Goal: Task Accomplishment & Management: Manage account settings

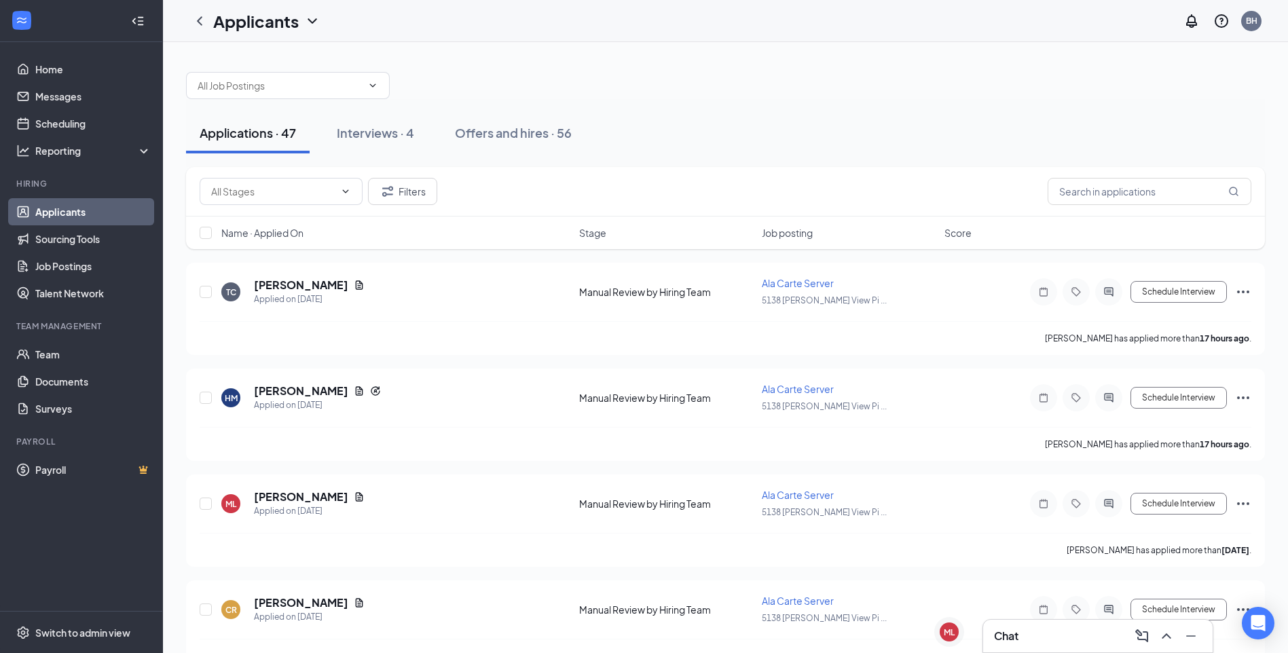
click at [1050, 637] on div "Chat" at bounding box center [1098, 636] width 208 height 22
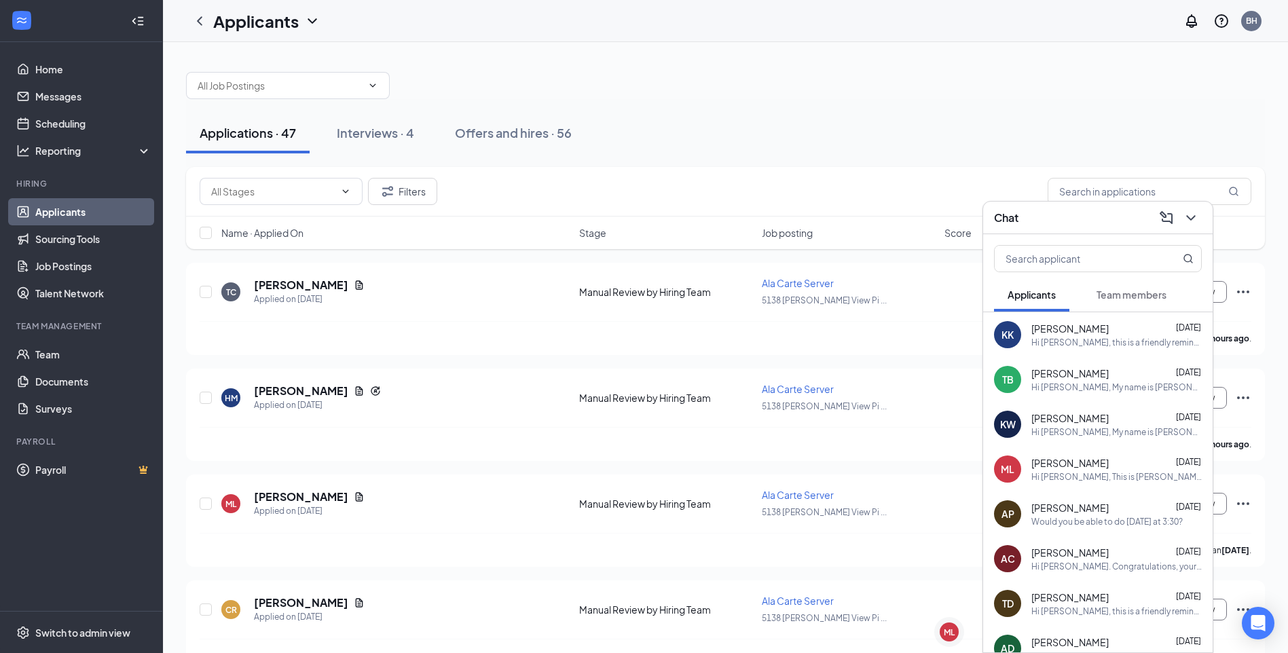
click at [1068, 221] on div "Chat" at bounding box center [1098, 217] width 208 height 21
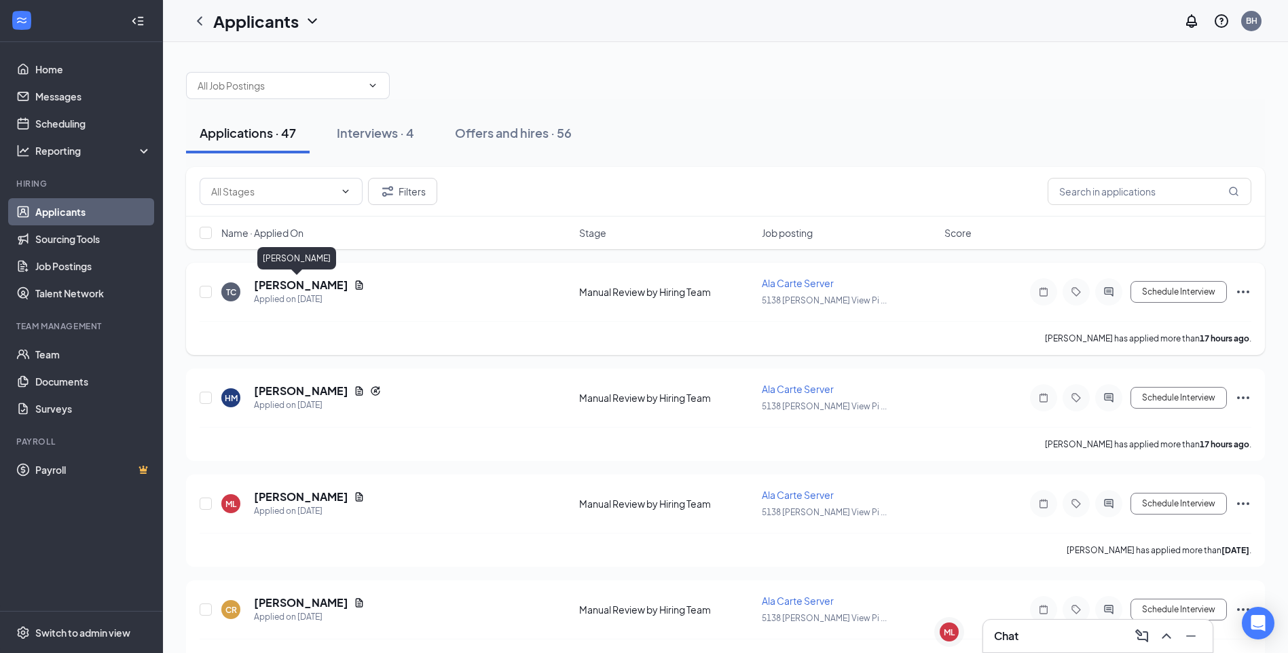
click at [270, 285] on h5 "[PERSON_NAME]" at bounding box center [301, 285] width 94 height 15
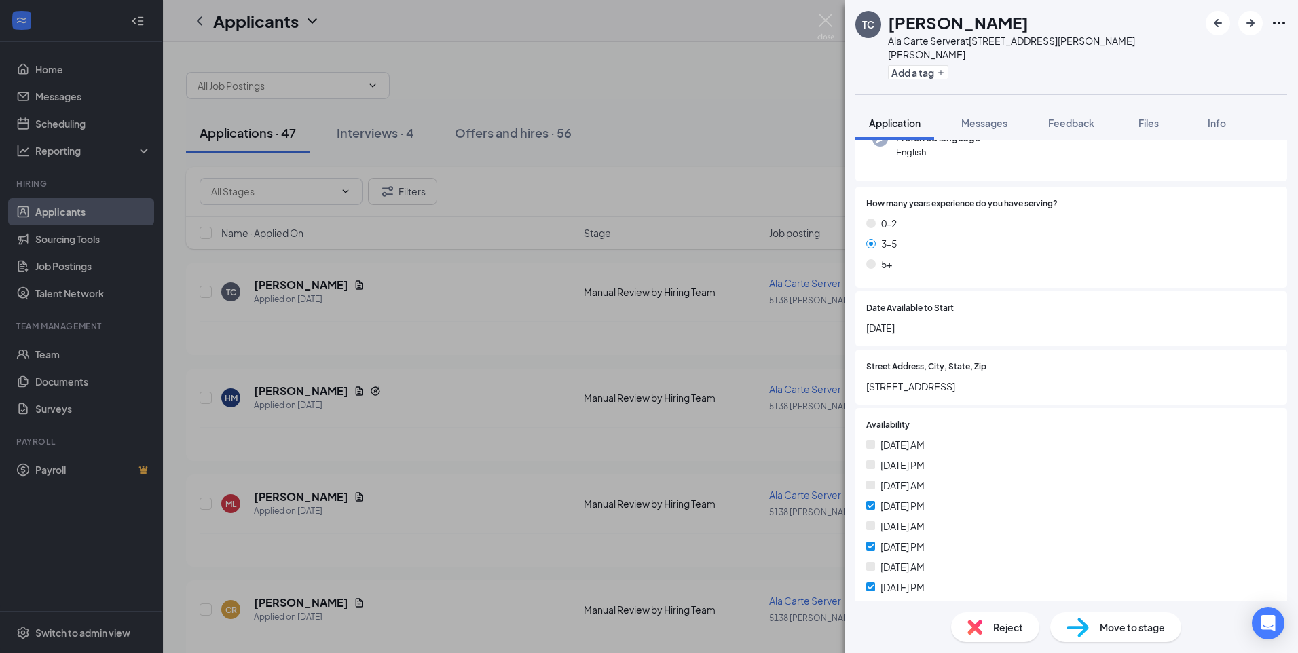
scroll to position [342, 0]
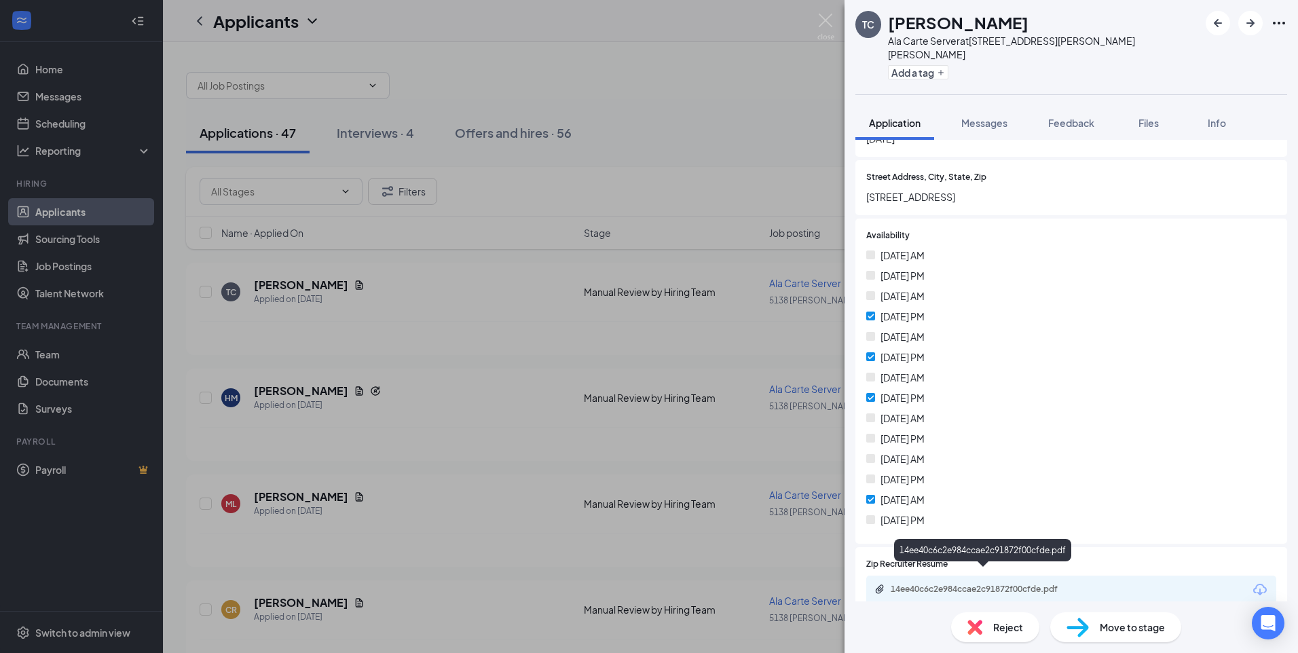
click at [988, 584] on div "14ee40c6c2e984ccae2c91872f00cfde.pdf" at bounding box center [984, 590] width 220 height 13
click at [1238, 27] on div at bounding box center [1246, 23] width 81 height 24
click at [1244, 26] on icon "ArrowRight" at bounding box center [1250, 23] width 16 height 16
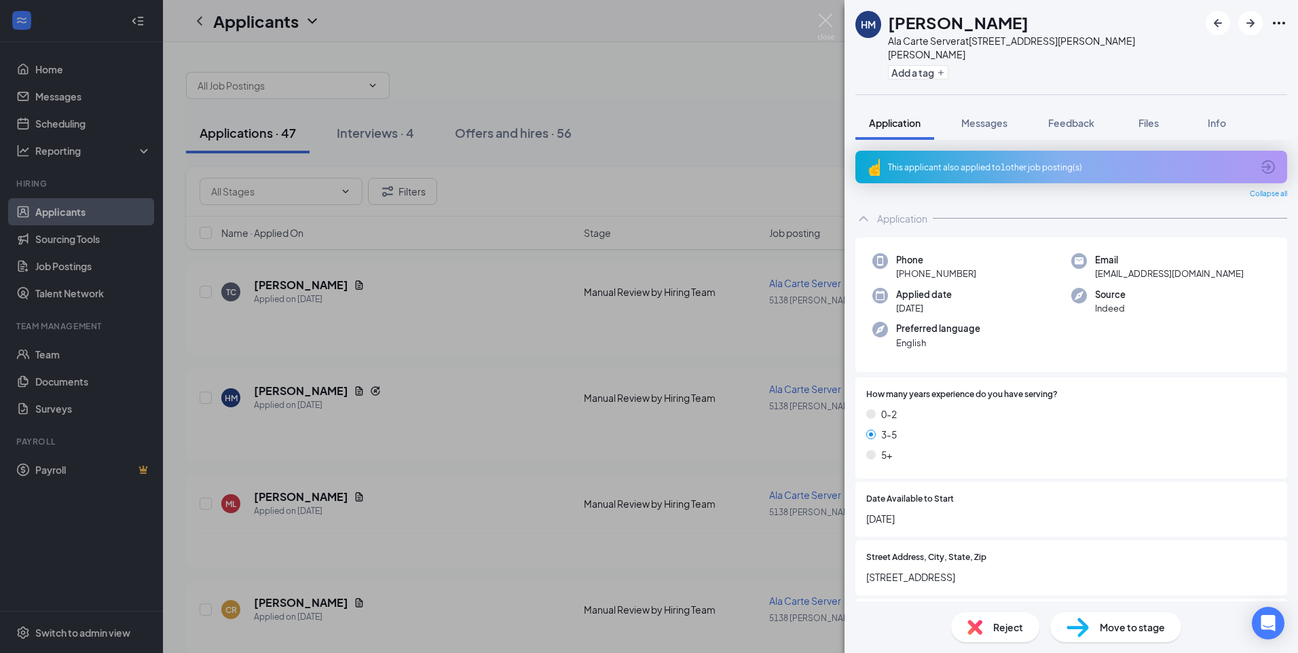
click at [1060, 162] on div "This applicant also applied to 1 other job posting(s)" at bounding box center [1070, 168] width 364 height 12
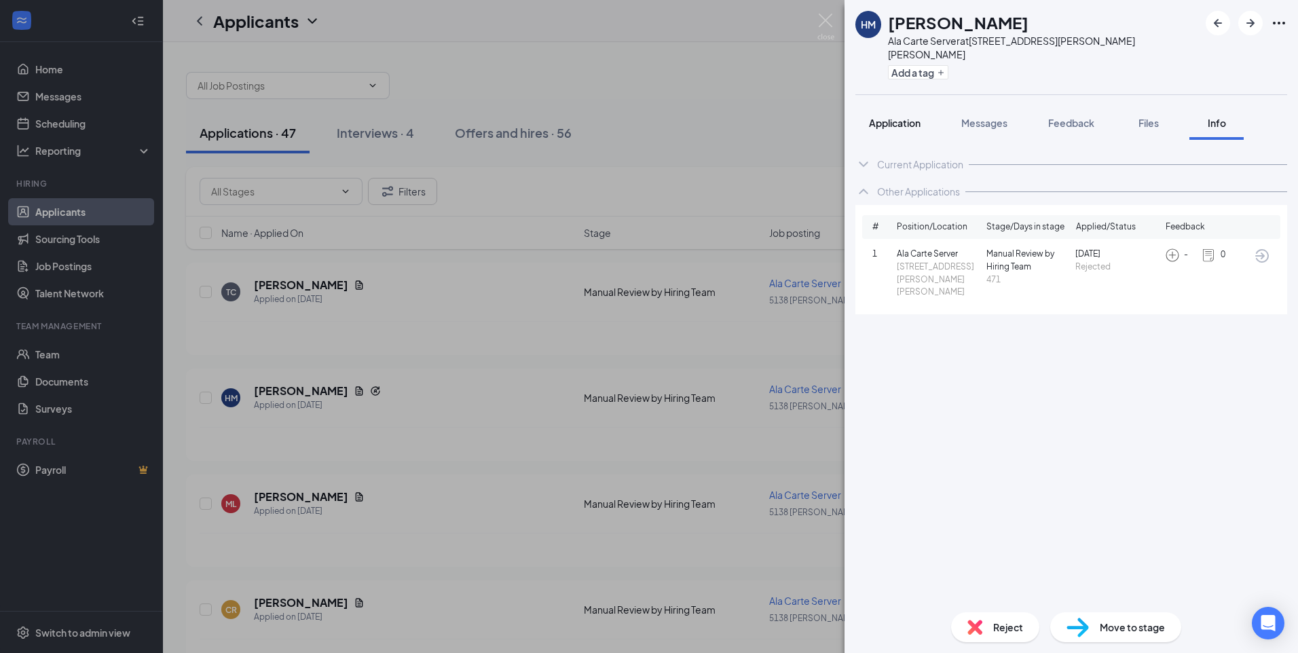
click at [905, 119] on button "Application" at bounding box center [894, 123] width 79 height 34
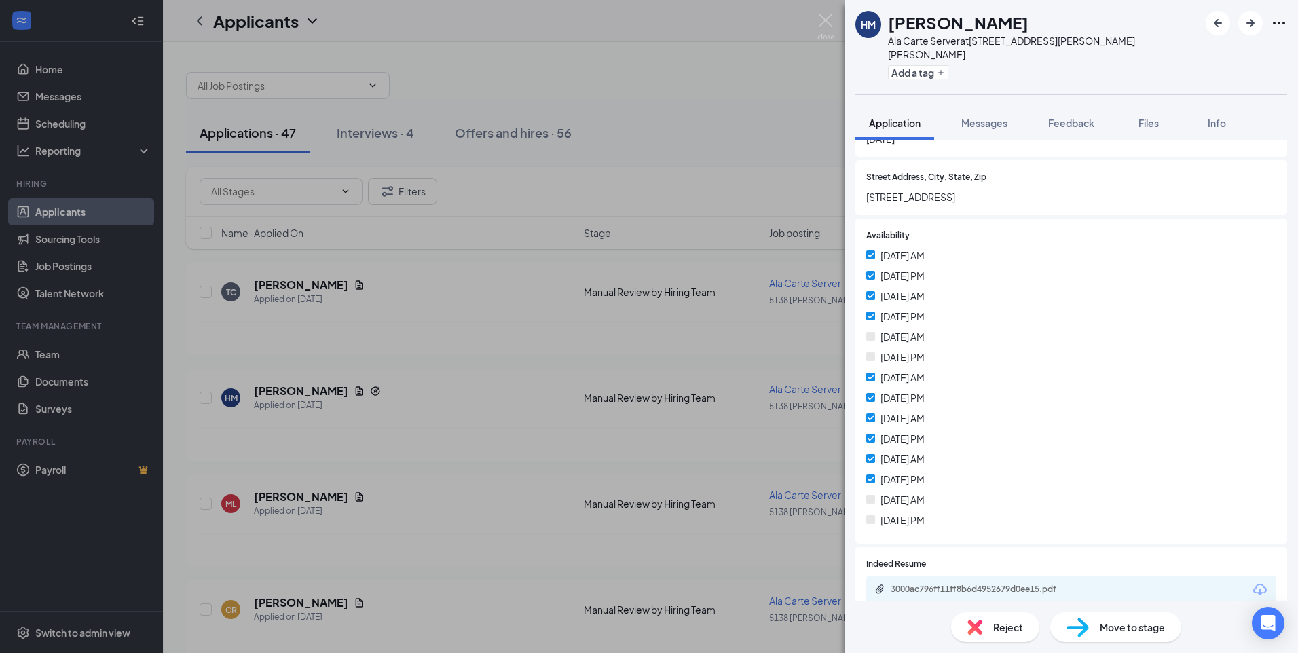
scroll to position [381, 0]
click at [994, 583] on div "3000ac796ff11ff8b6d4952679d0ee15.pdf" at bounding box center [986, 588] width 190 height 11
click at [968, 117] on span "Messages" at bounding box center [984, 123] width 46 height 12
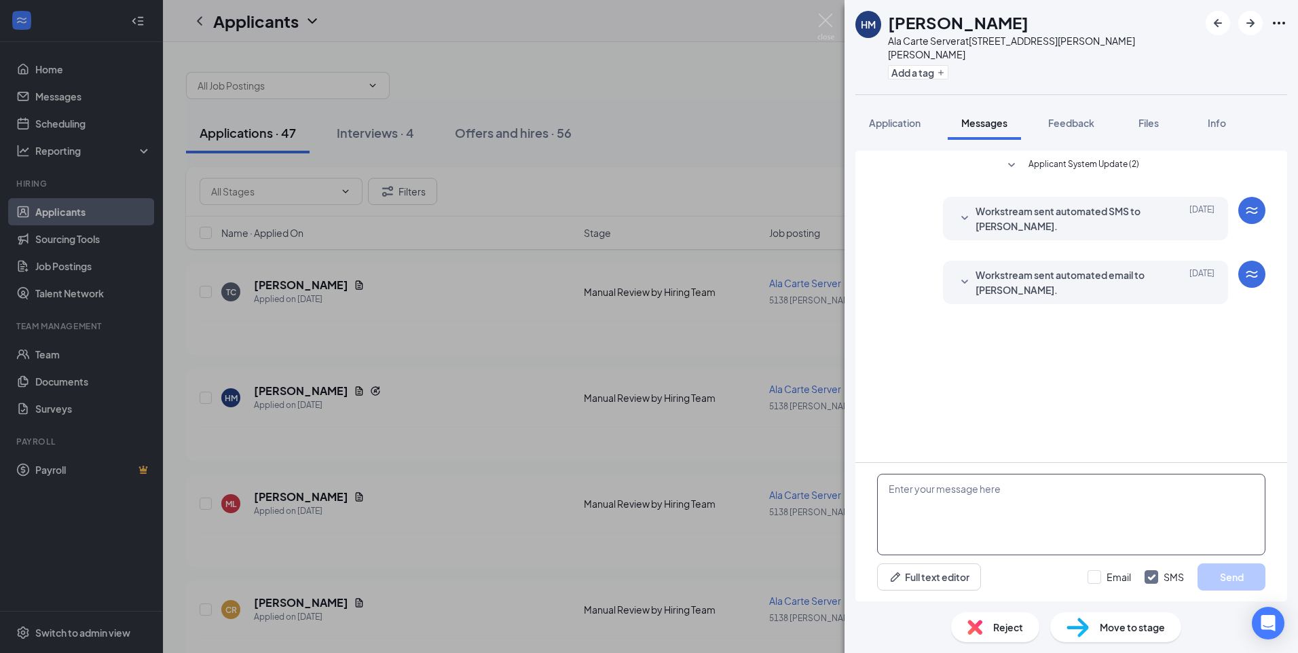
click at [988, 498] on textarea at bounding box center [1071, 514] width 388 height 81
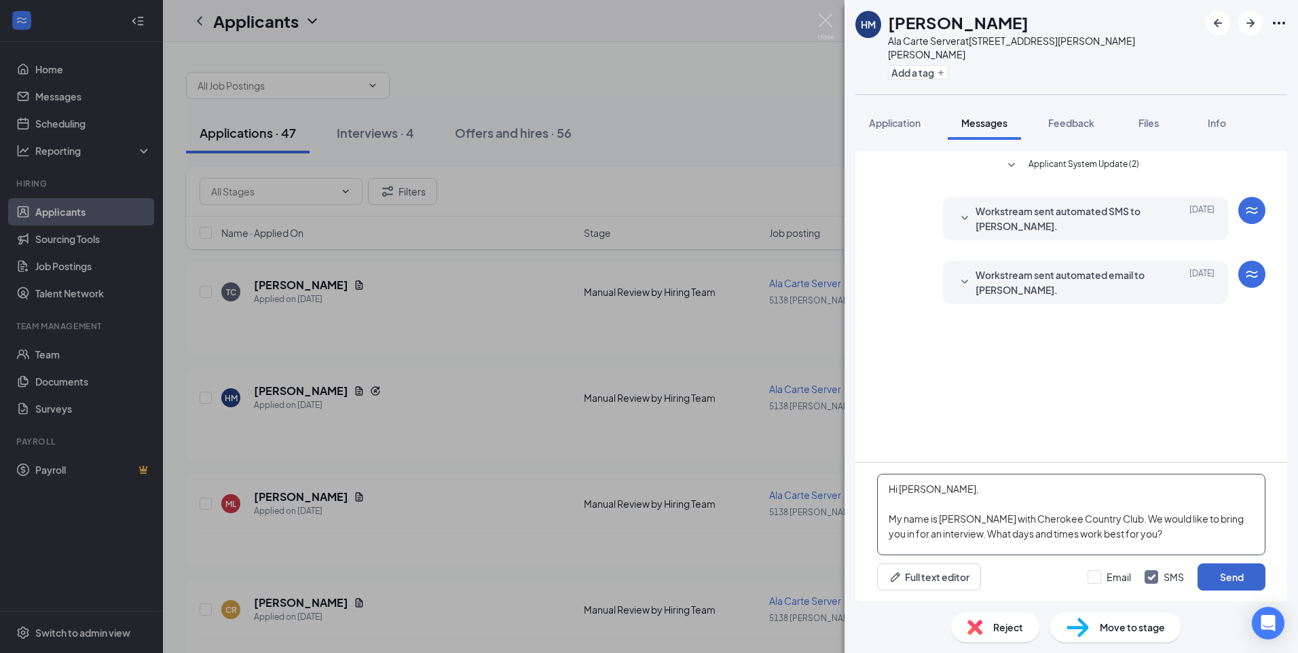
type textarea "Hi [PERSON_NAME], My name is [PERSON_NAME] with Cherokee Country Club. We would…"
click at [1248, 580] on button "Send" at bounding box center [1232, 576] width 68 height 27
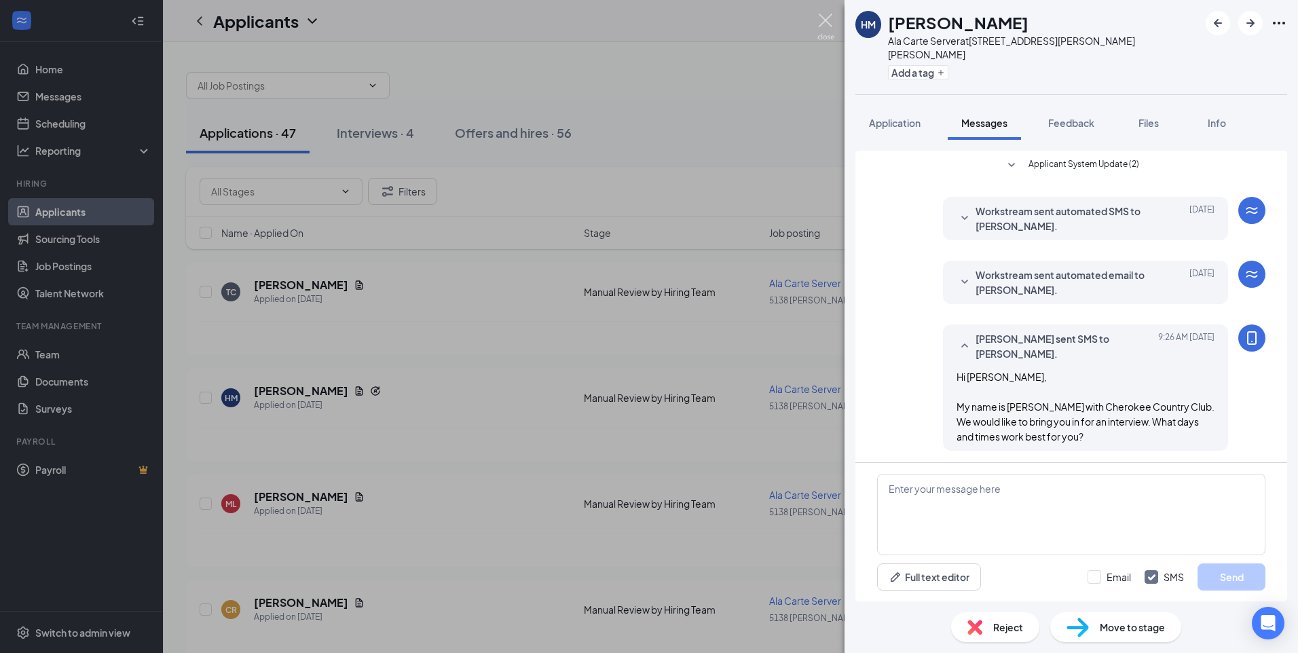
click at [828, 19] on img at bounding box center [825, 27] width 17 height 26
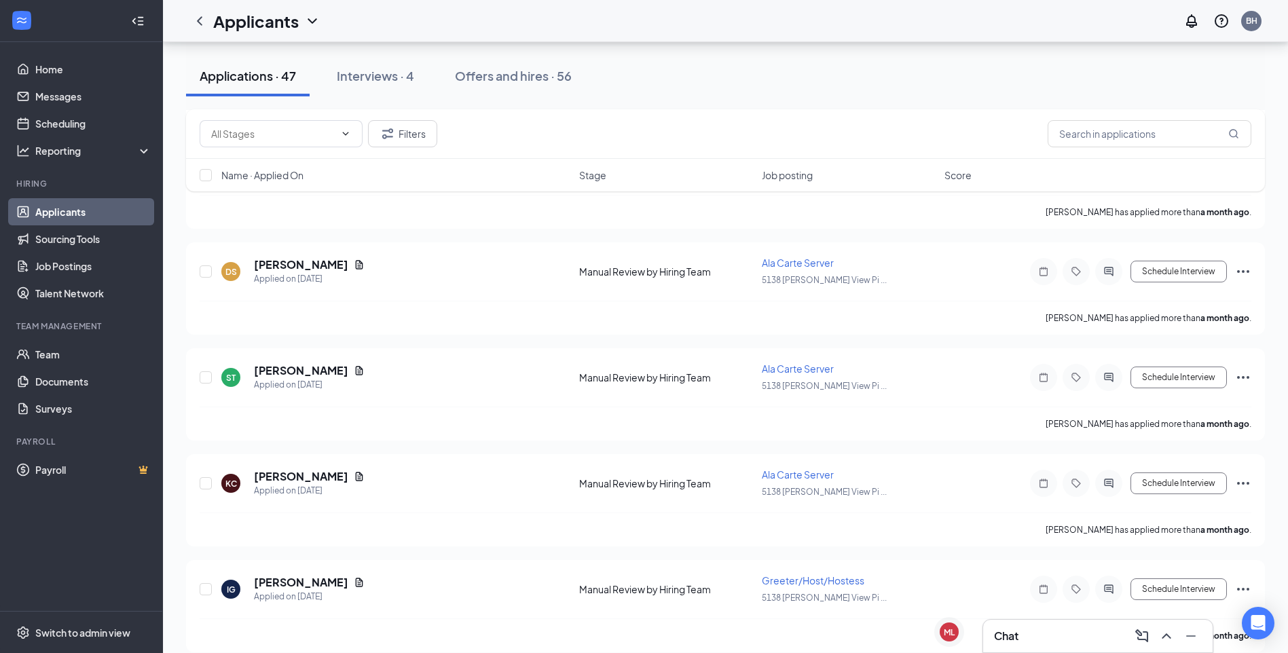
scroll to position [4590, 0]
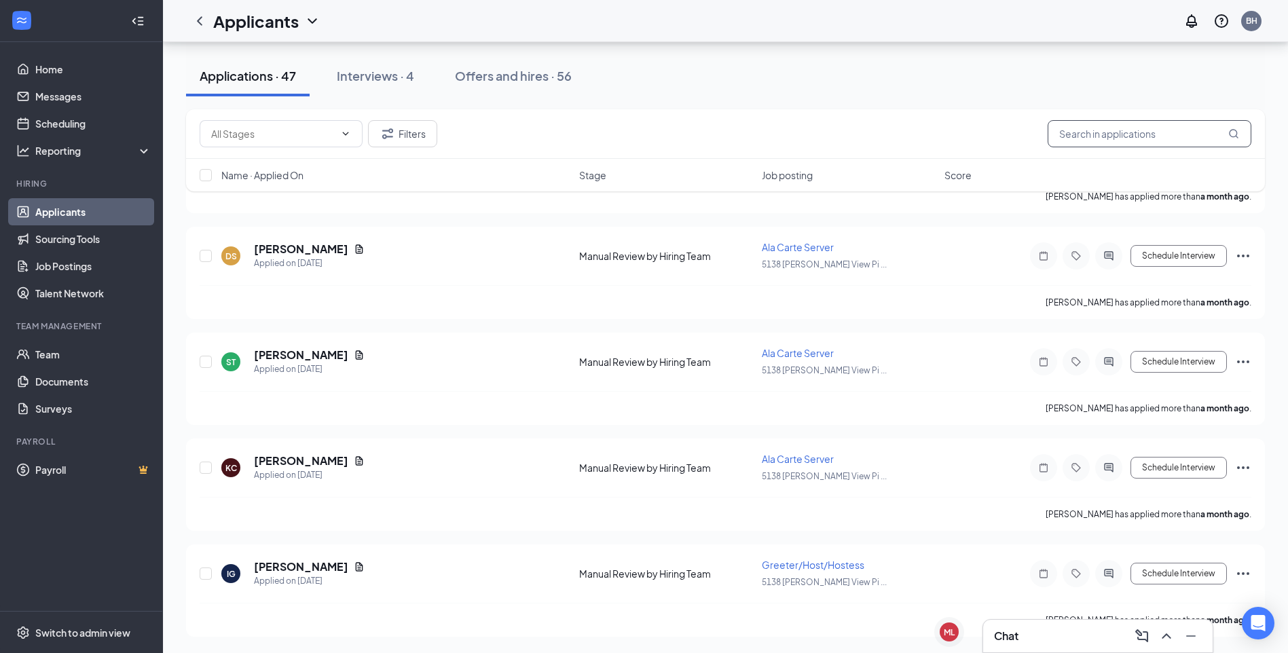
click at [1166, 135] on input "text" at bounding box center [1149, 133] width 204 height 27
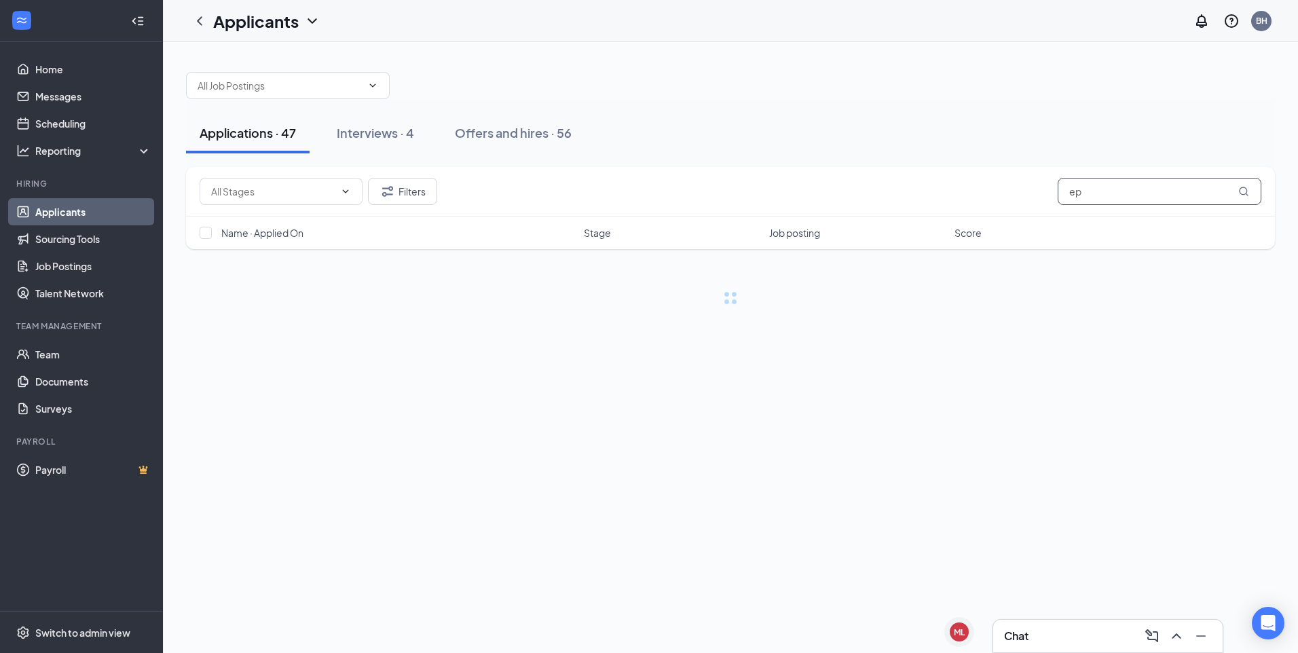
type input "e"
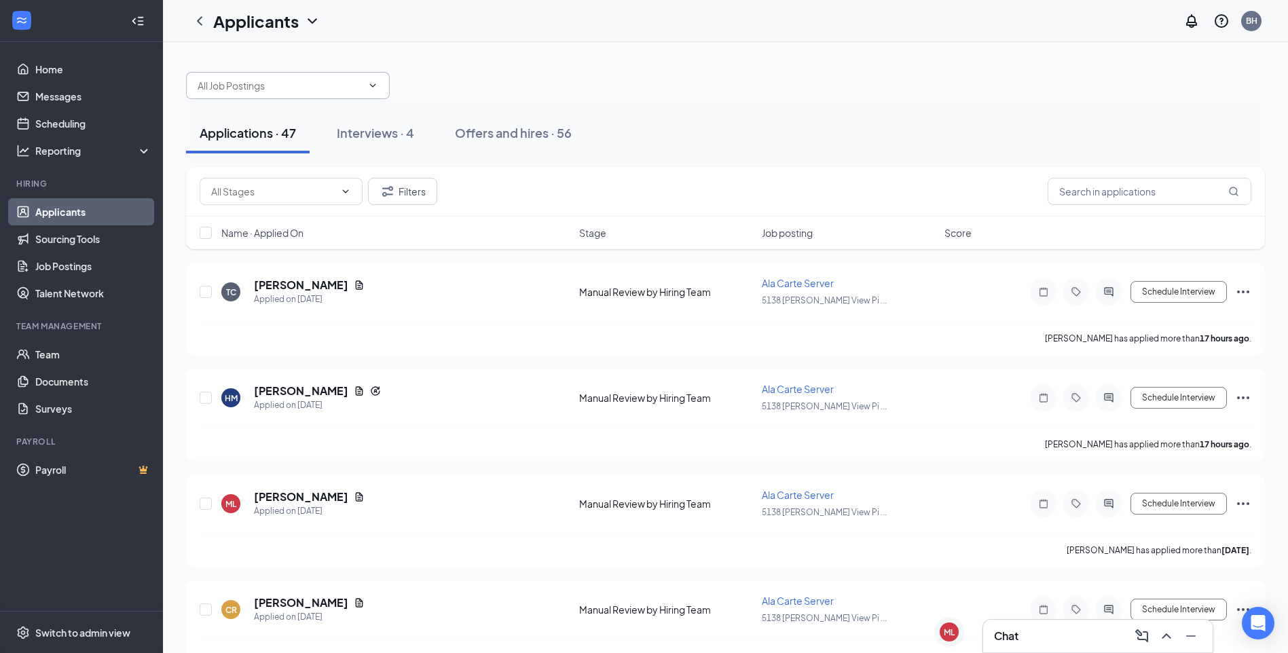
click at [314, 93] on span at bounding box center [288, 85] width 204 height 27
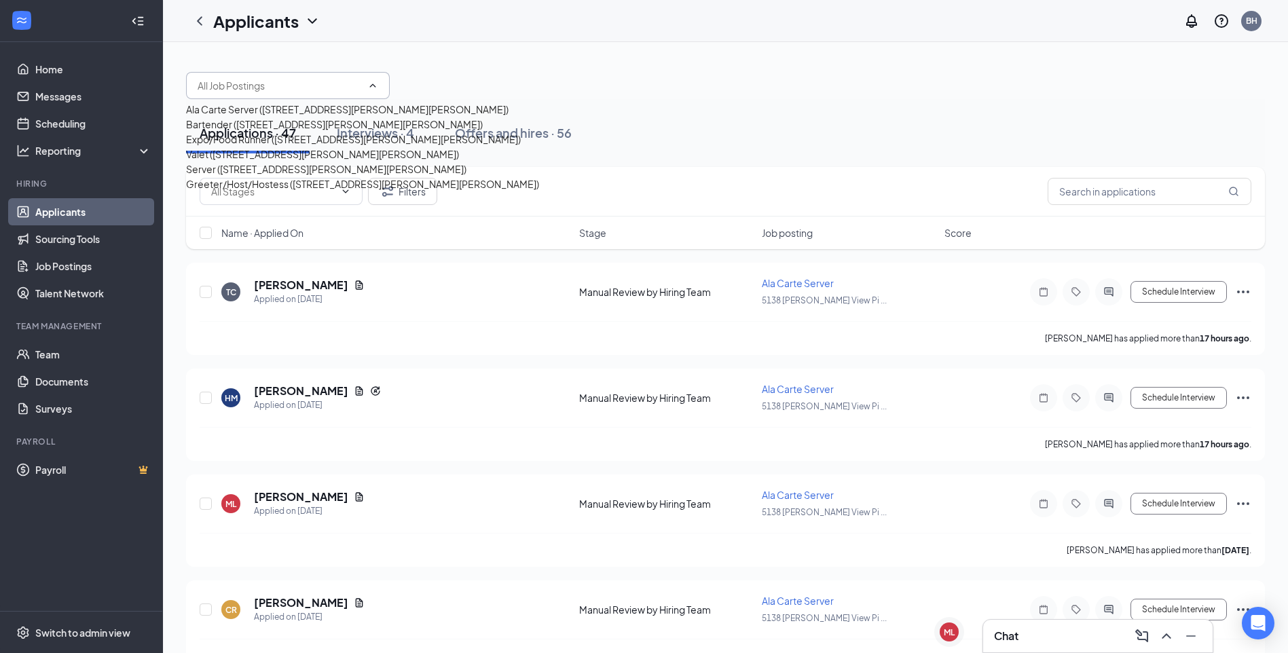
scroll to position [29, 0]
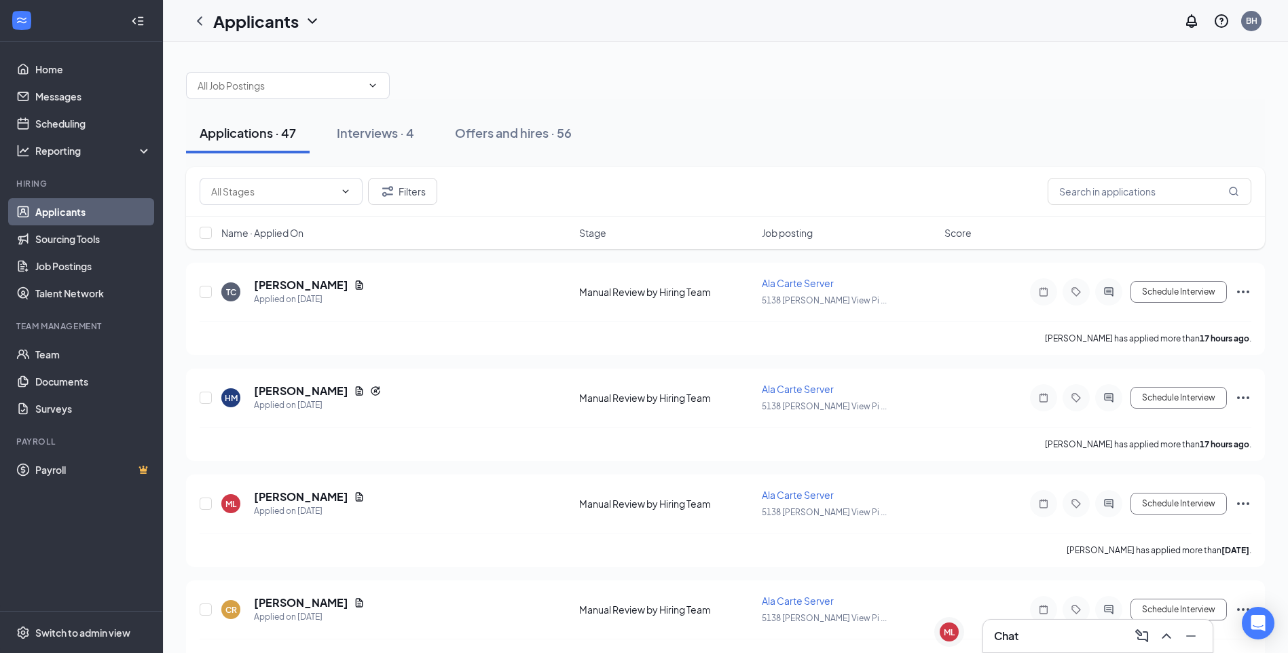
click at [1043, 631] on div "Chat" at bounding box center [1098, 636] width 208 height 22
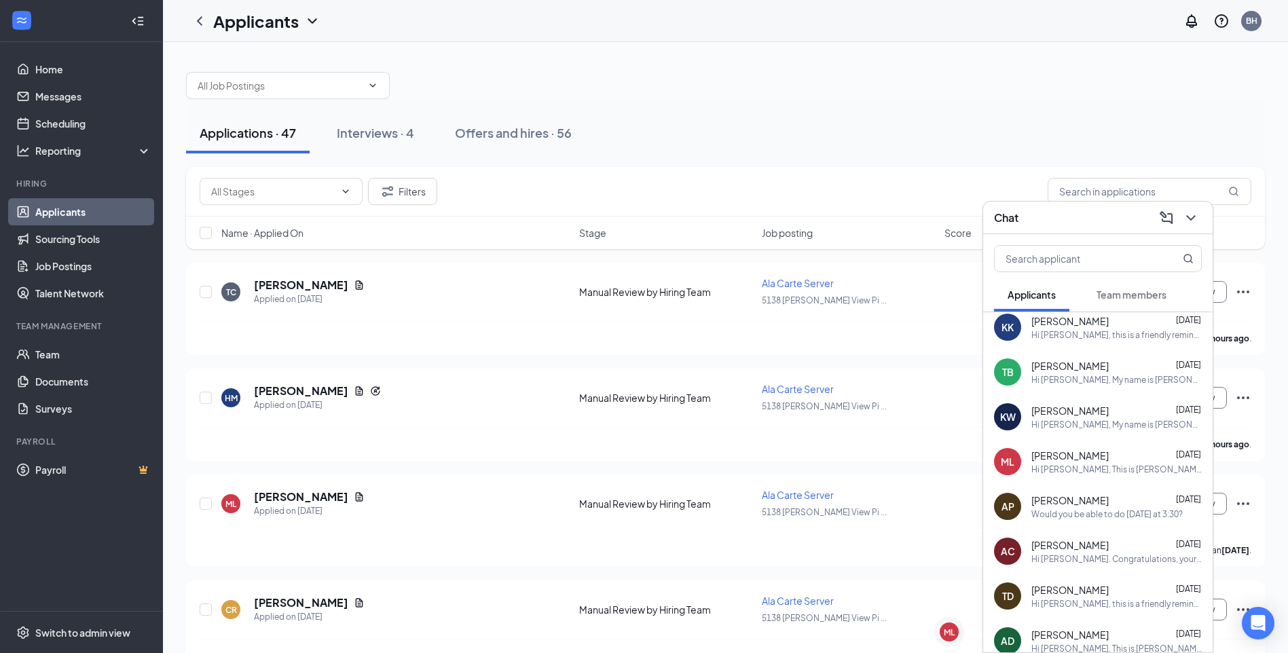
scroll to position [0, 0]
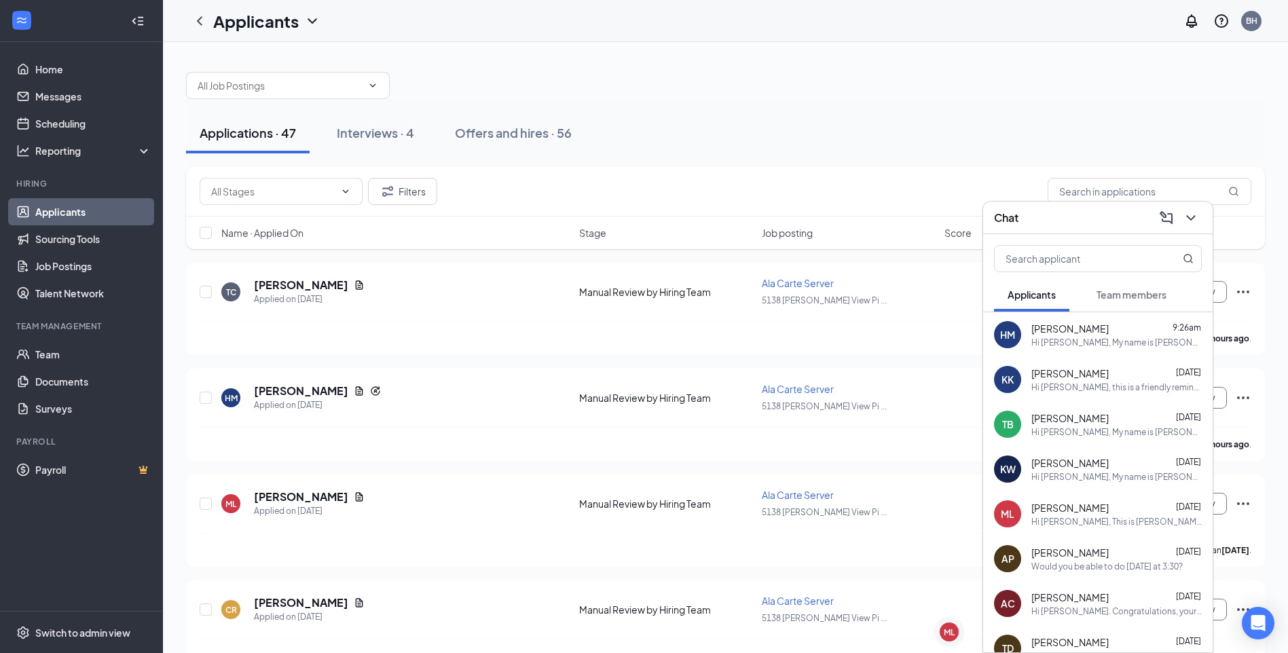
click at [1121, 221] on div "Chat" at bounding box center [1098, 217] width 208 height 21
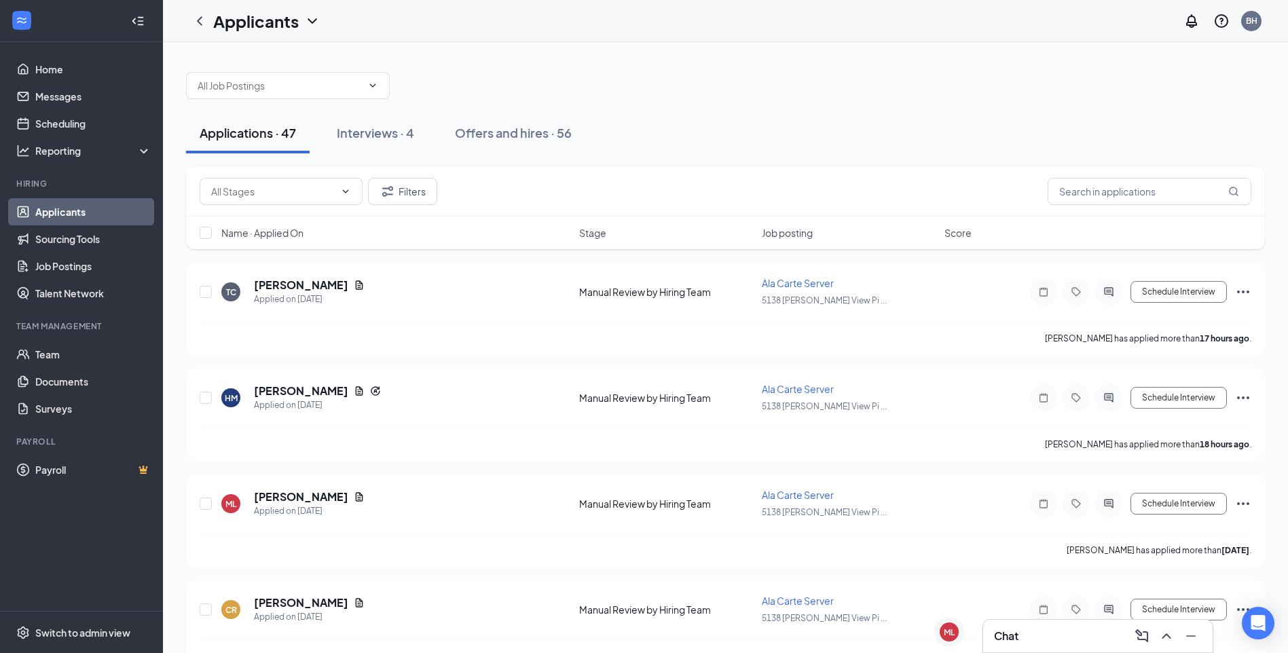
click at [1003, 631] on h3 "Chat" at bounding box center [1006, 636] width 24 height 15
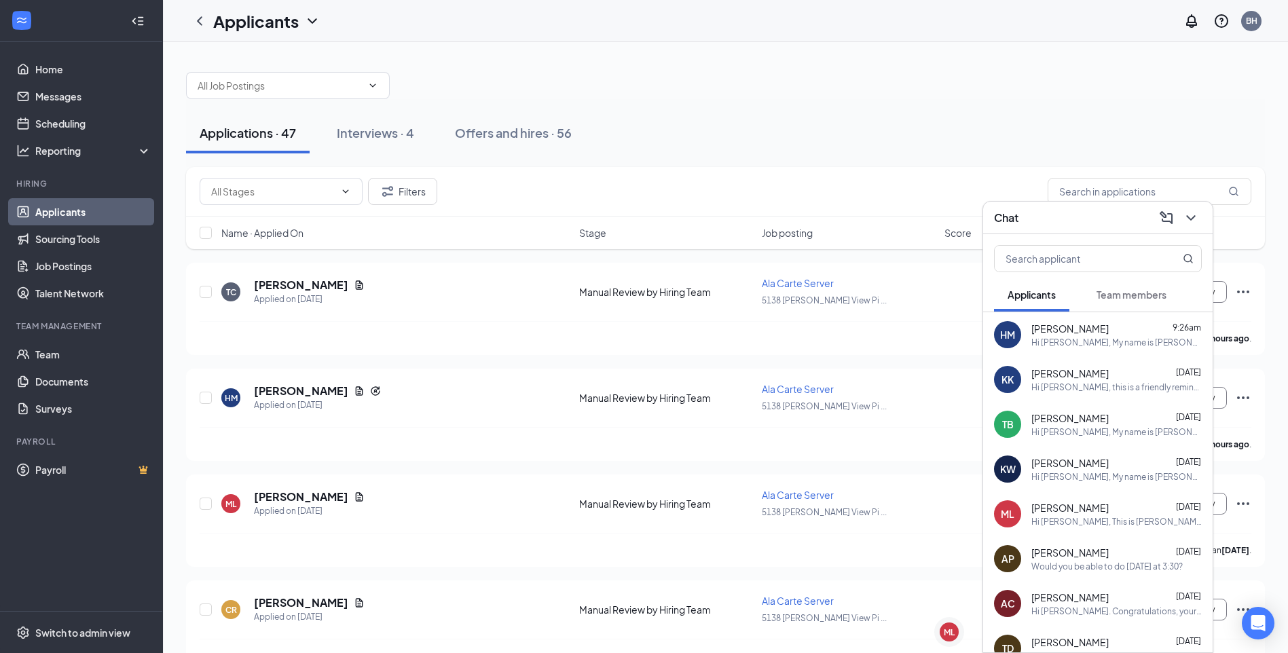
click at [1052, 221] on div "Chat" at bounding box center [1098, 217] width 208 height 21
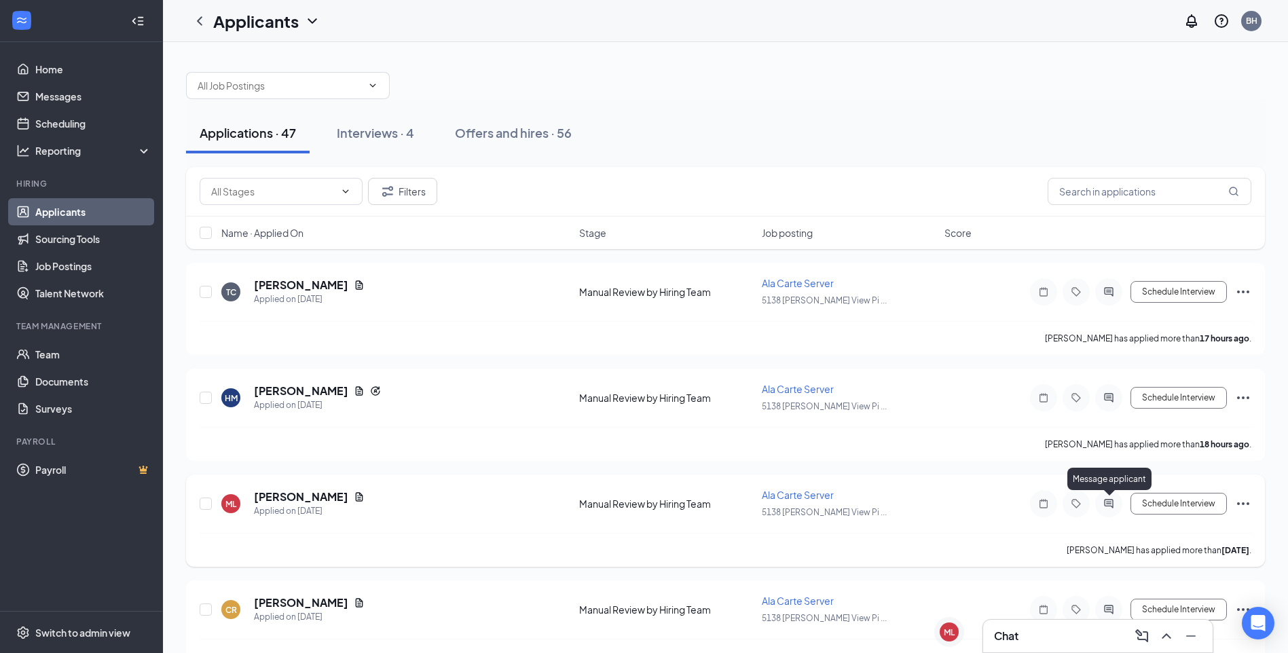
click at [1108, 502] on icon "ActiveChat" at bounding box center [1108, 503] width 9 height 9
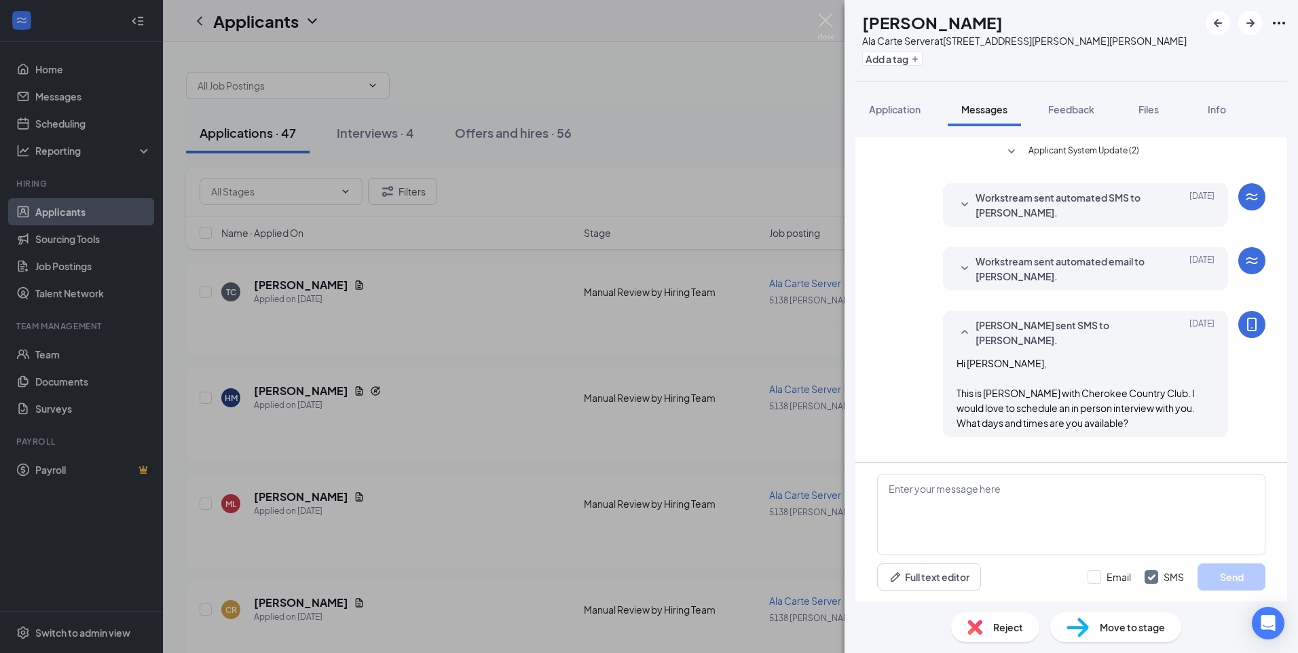
click at [965, 204] on icon "SmallChevronDown" at bounding box center [965, 205] width 16 height 16
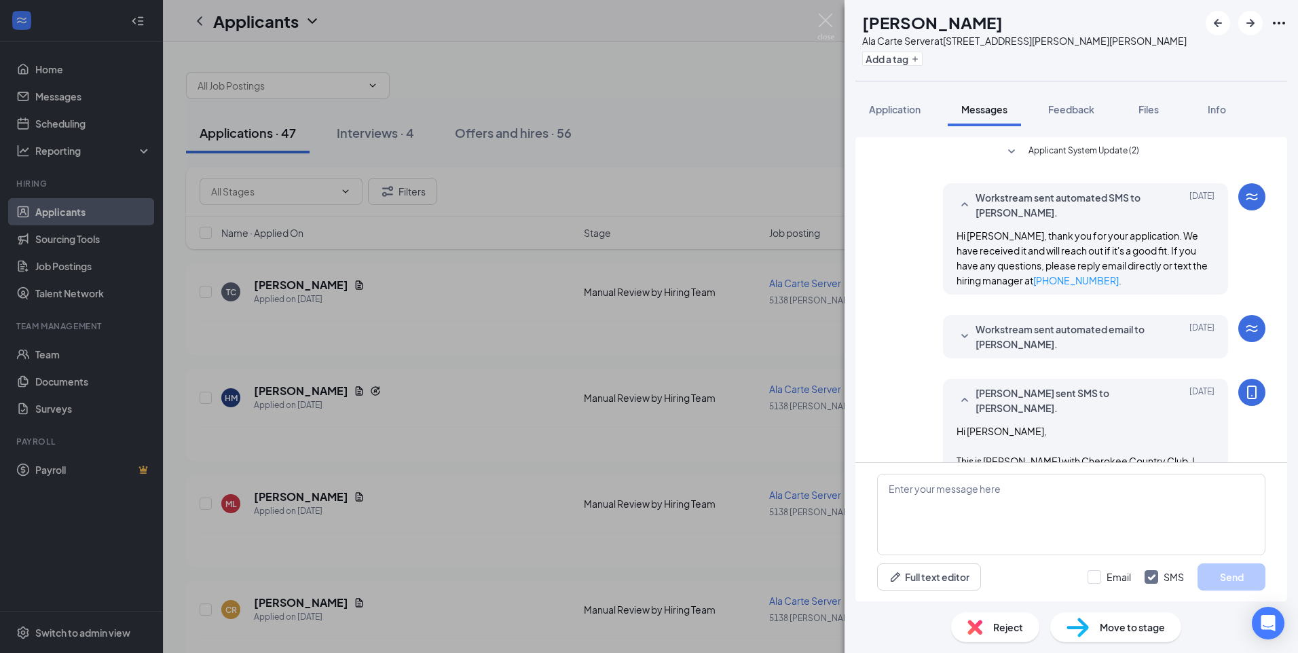
click at [957, 197] on icon "SmallChevronUp" at bounding box center [965, 205] width 16 height 16
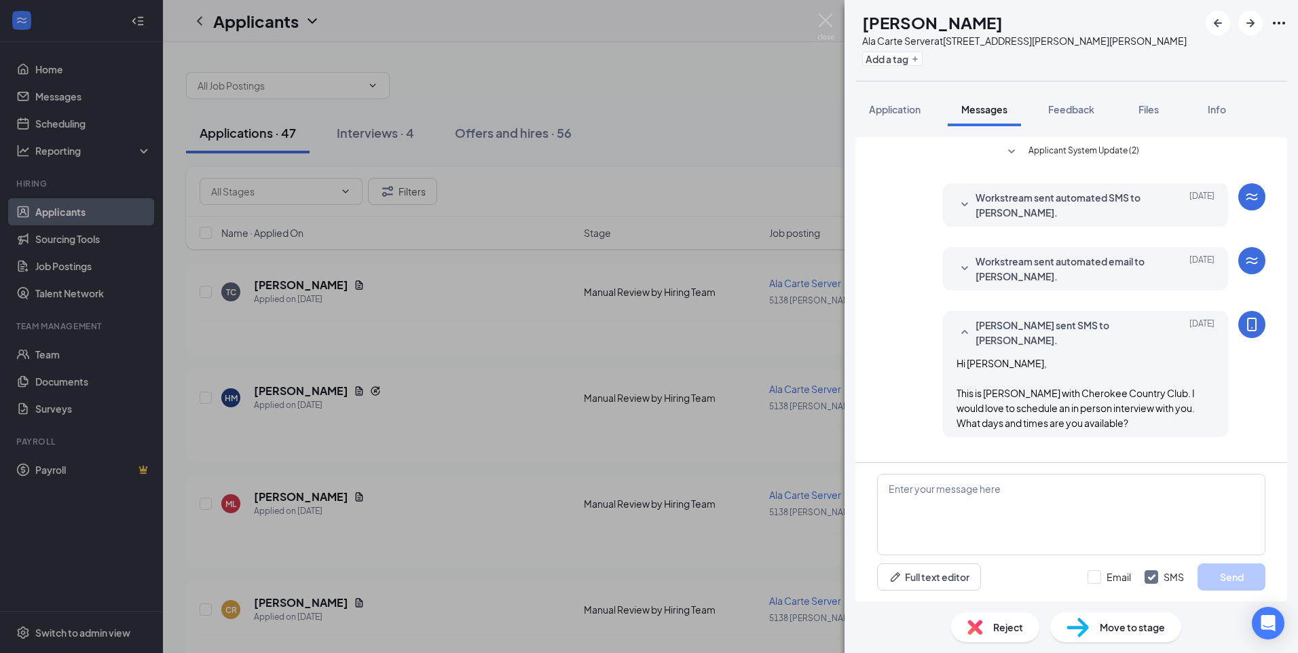
click at [960, 267] on icon "SmallChevronDown" at bounding box center [965, 269] width 16 height 16
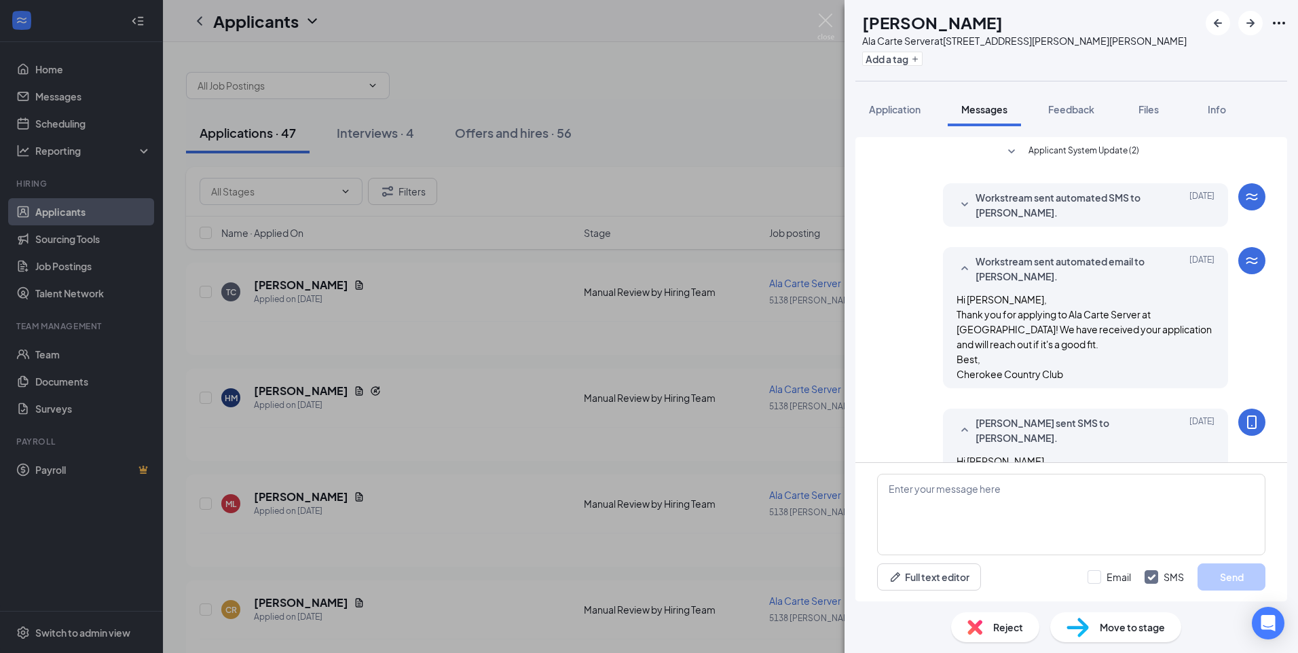
click at [957, 262] on icon "SmallChevronUp" at bounding box center [965, 269] width 16 height 16
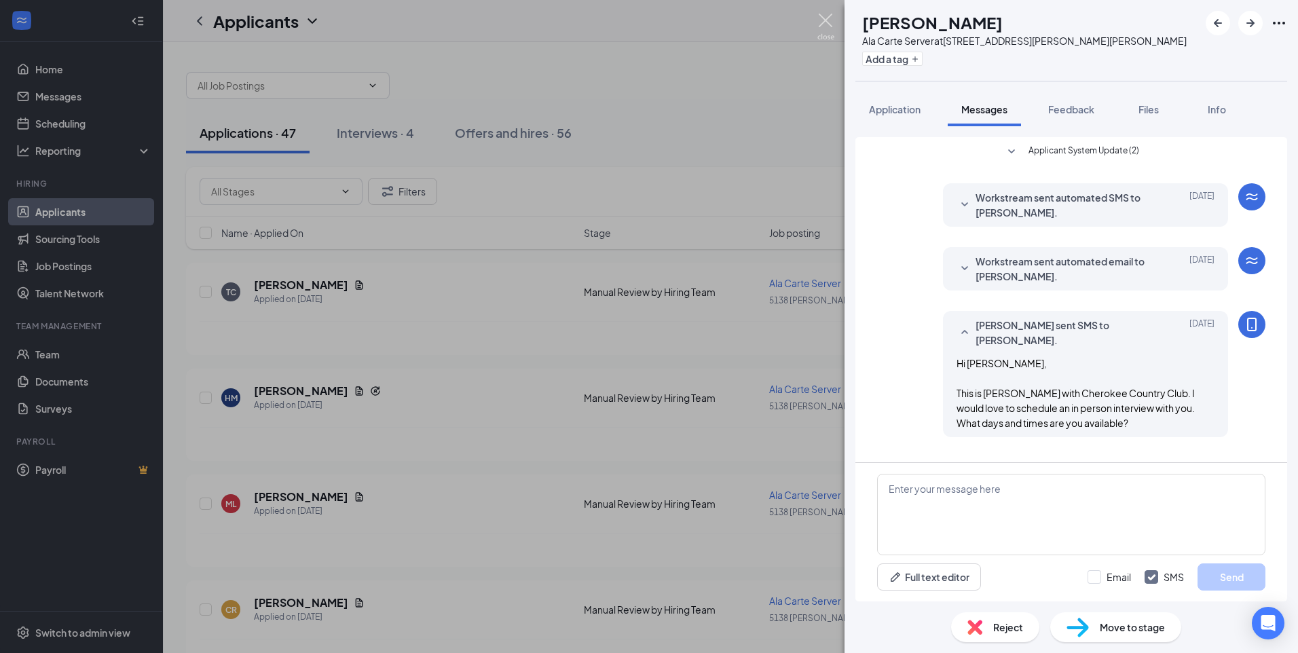
click at [823, 15] on img at bounding box center [825, 27] width 17 height 26
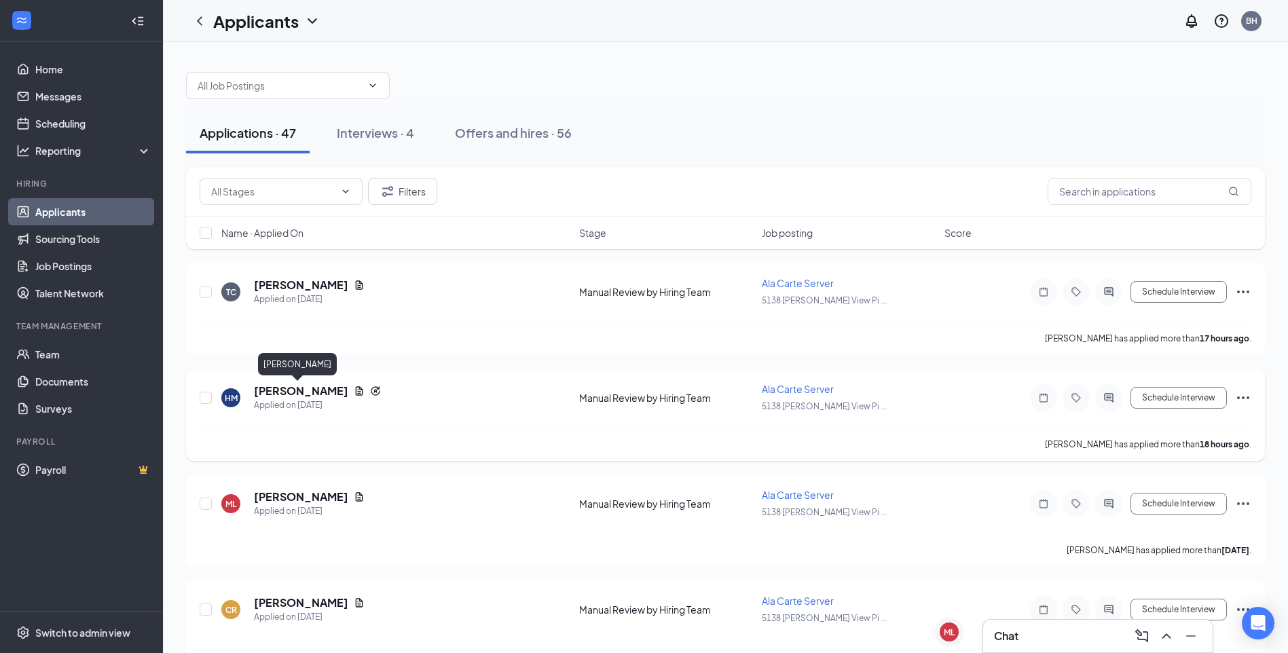
drag, startPoint x: 312, startPoint y: 394, endPoint x: 341, endPoint y: 419, distance: 38.0
click at [312, 393] on h5 "[PERSON_NAME]" at bounding box center [301, 391] width 94 height 15
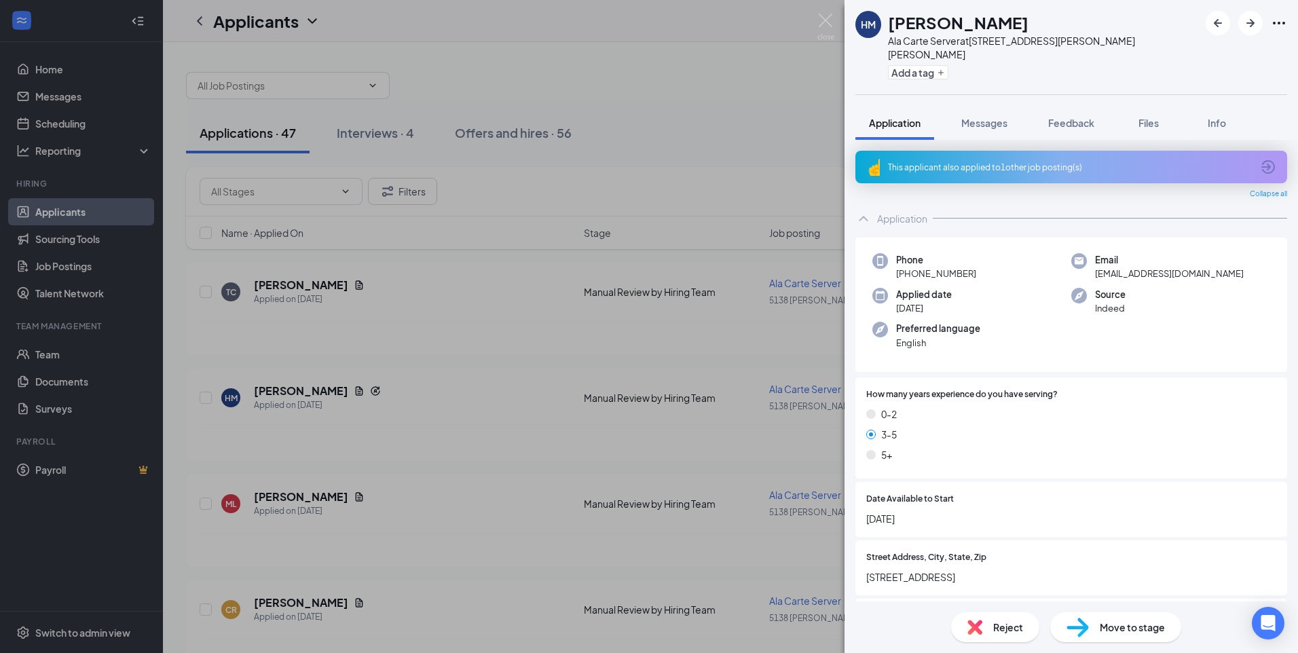
click at [1105, 162] on div "This applicant also applied to 1 other job posting(s)" at bounding box center [1070, 168] width 364 height 12
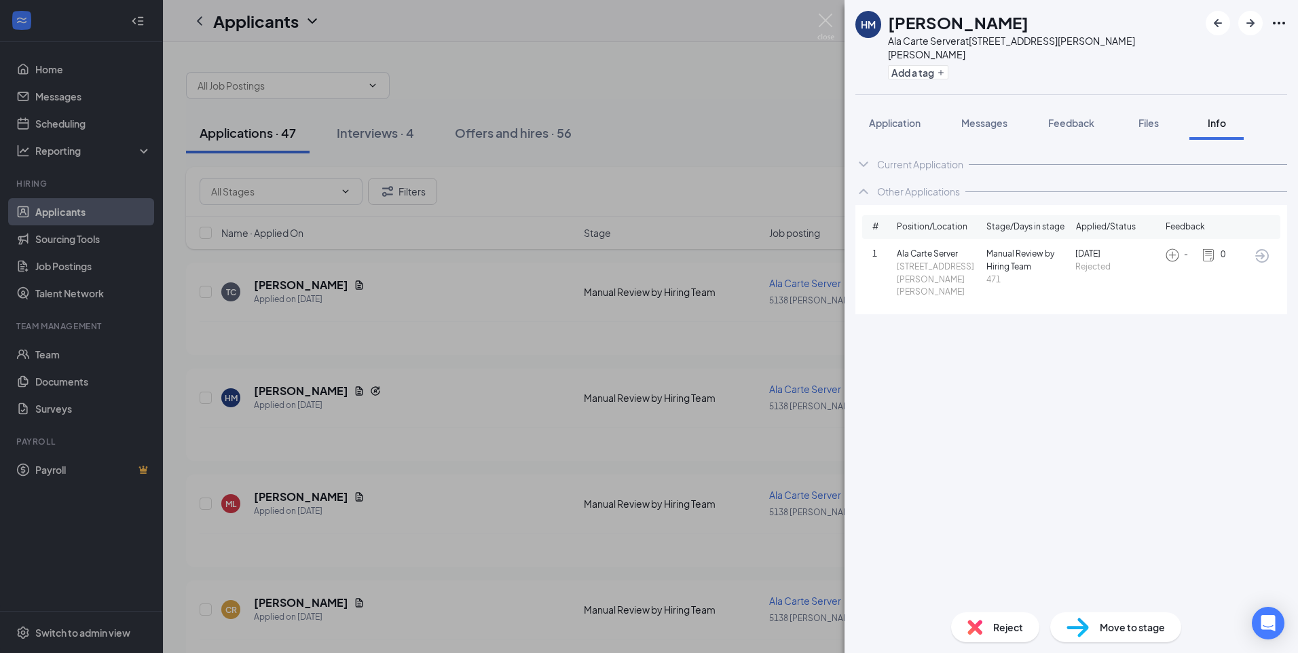
click at [1259, 249] on icon "ArrowCircle" at bounding box center [1262, 256] width 14 height 14
click at [805, 20] on div "[PERSON_NAME] Ala Carte Server at [STREET_ADDRESS][PERSON_NAME][PERSON_NAME] Ad…" at bounding box center [649, 326] width 1298 height 653
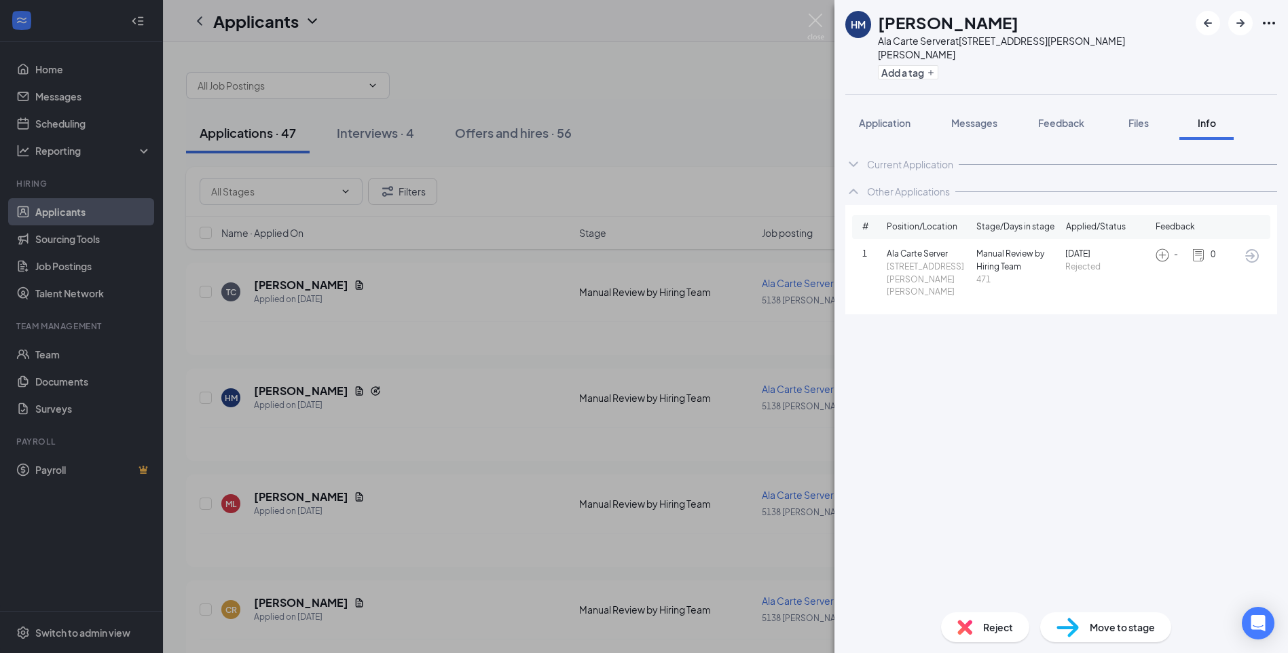
click at [815, 18] on div "Applicants BH" at bounding box center [725, 21] width 1125 height 42
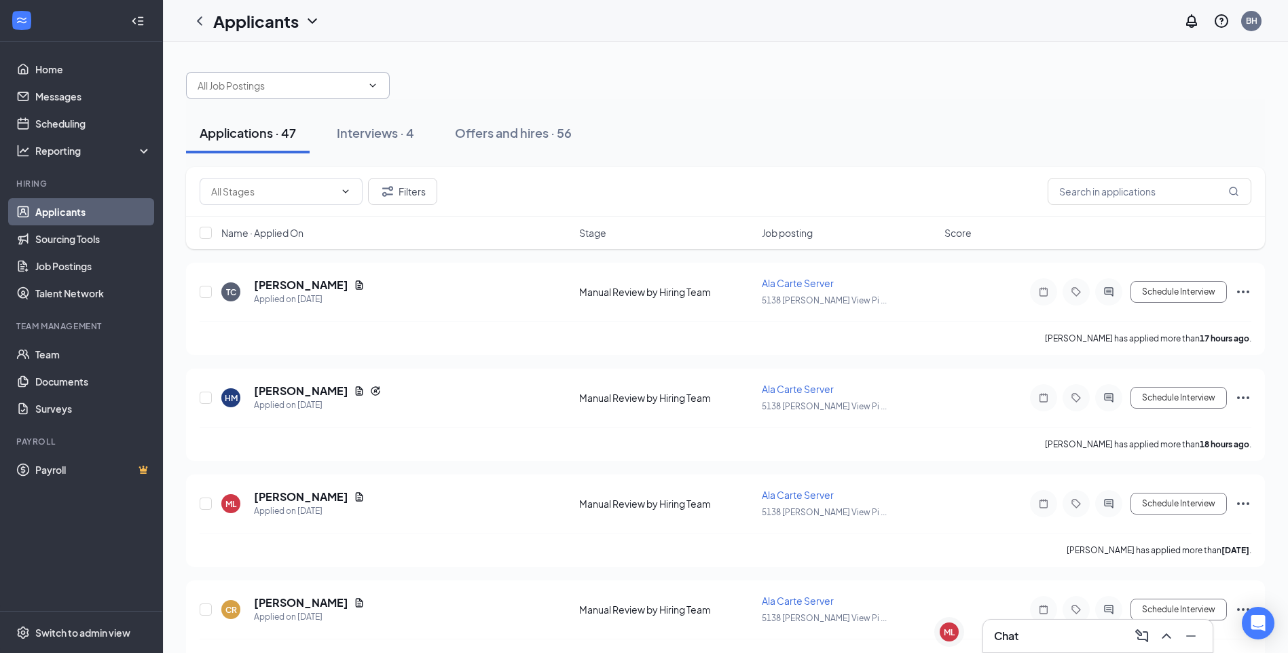
click at [326, 97] on span at bounding box center [288, 85] width 204 height 27
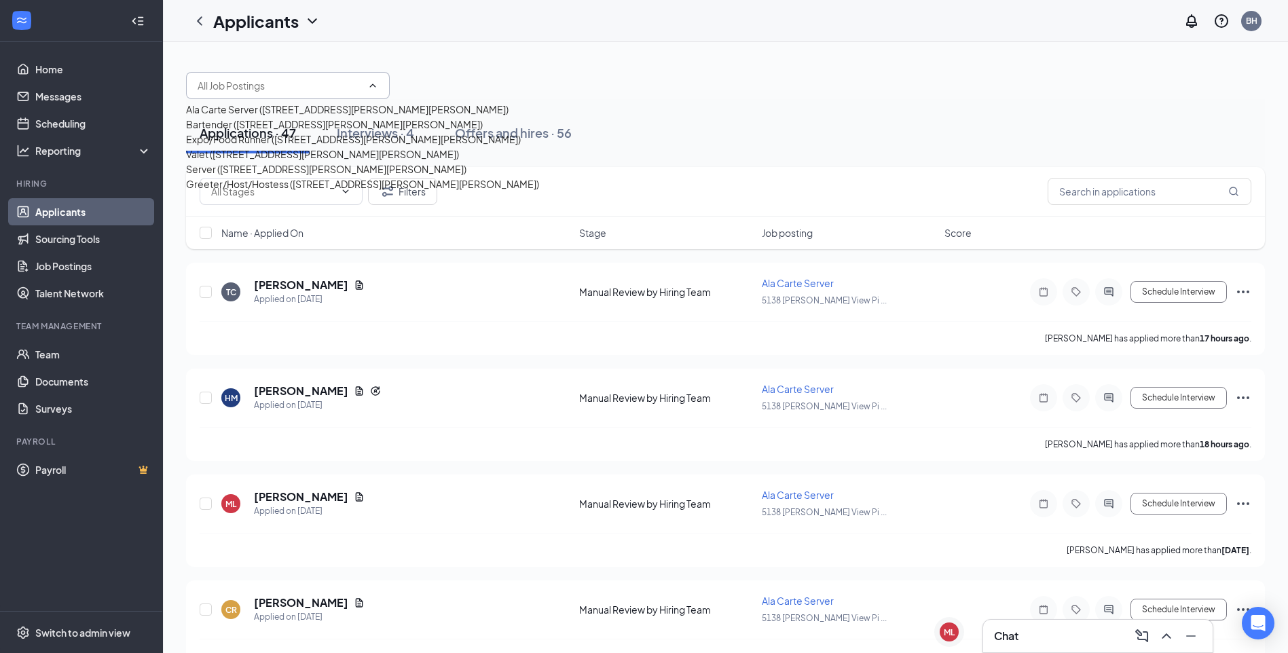
click at [314, 87] on input "text" at bounding box center [280, 85] width 164 height 15
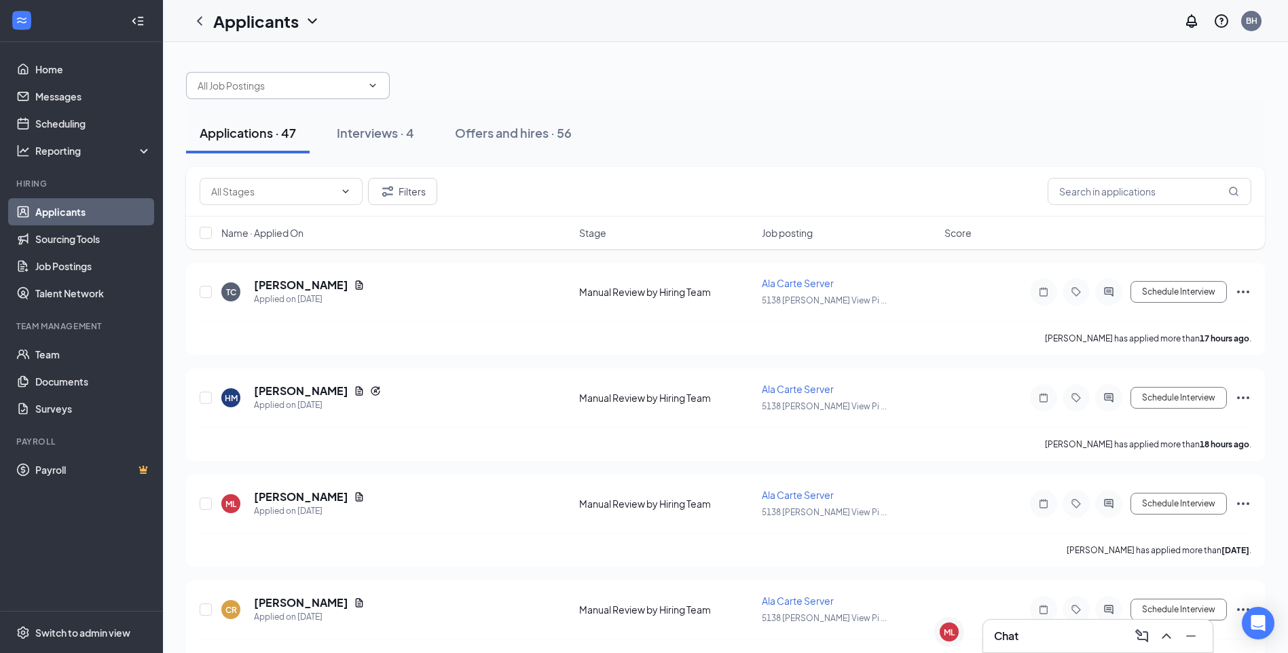
click at [312, 94] on span at bounding box center [288, 85] width 204 height 27
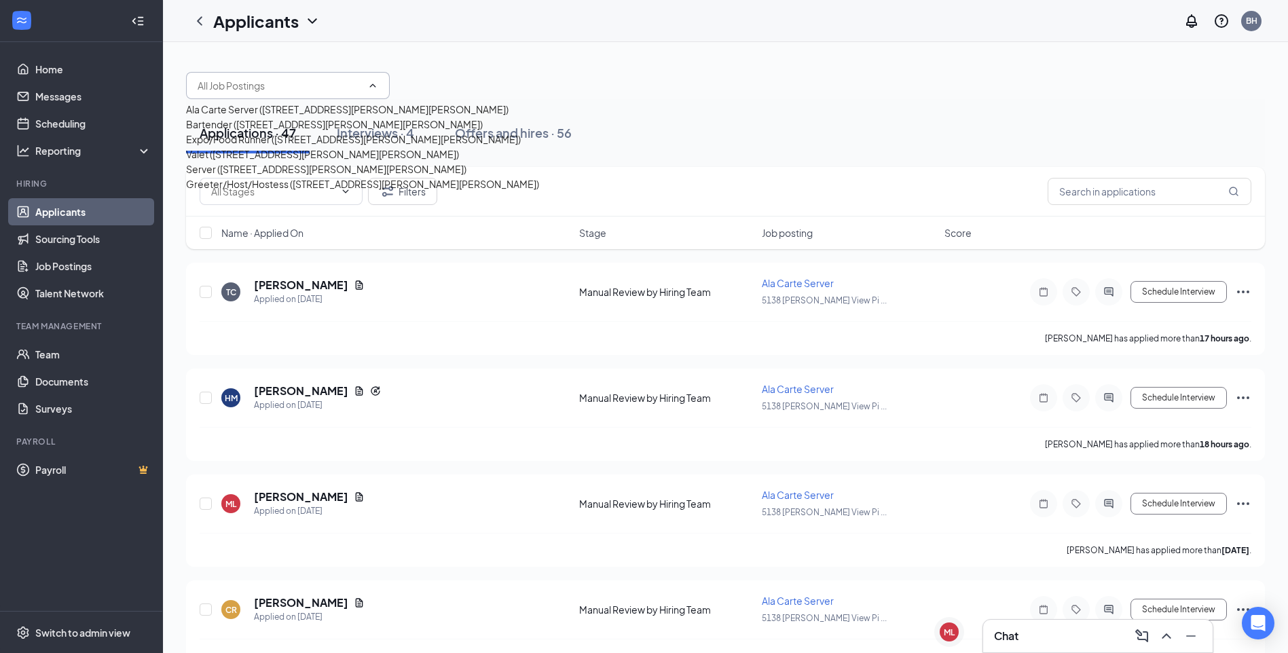
click at [278, 191] on div "Greeter/Host/Hostess ([STREET_ADDRESS][PERSON_NAME][PERSON_NAME])" at bounding box center [362, 184] width 353 height 15
type input "Greeter/Host/Hostess ([STREET_ADDRESS][PERSON_NAME][PERSON_NAME])"
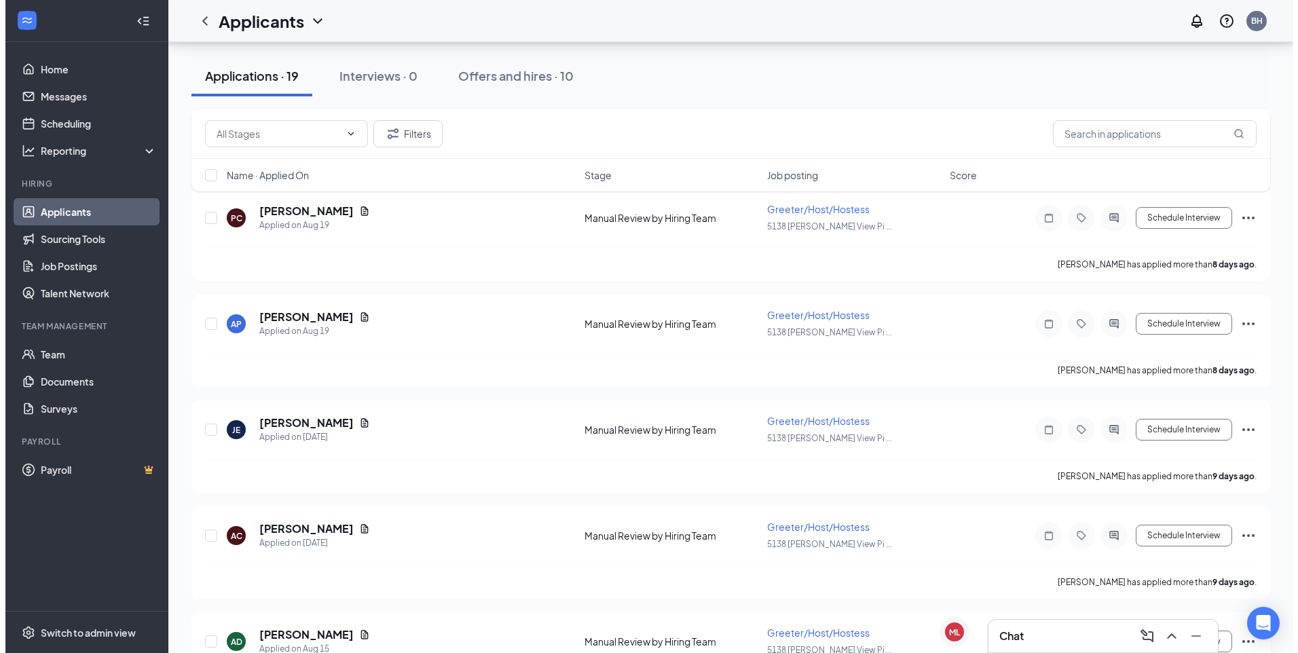
scroll to position [679, 0]
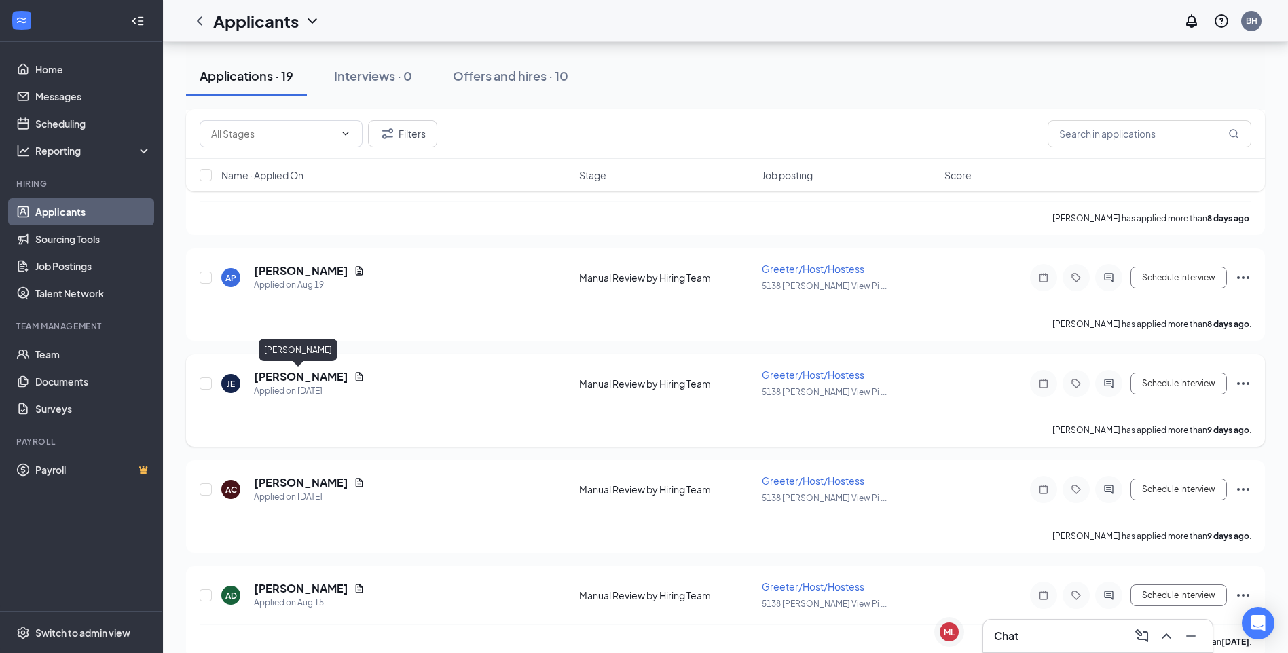
click at [312, 377] on h5 "[PERSON_NAME]" at bounding box center [301, 376] width 94 height 15
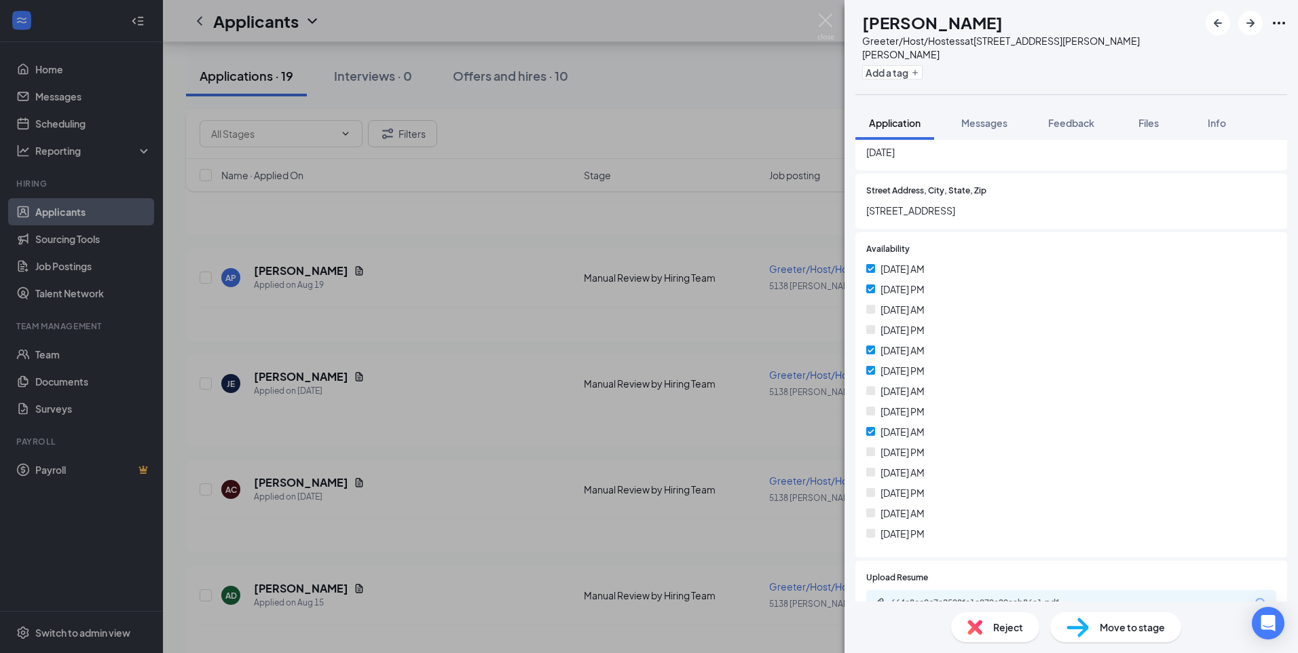
scroll to position [237, 0]
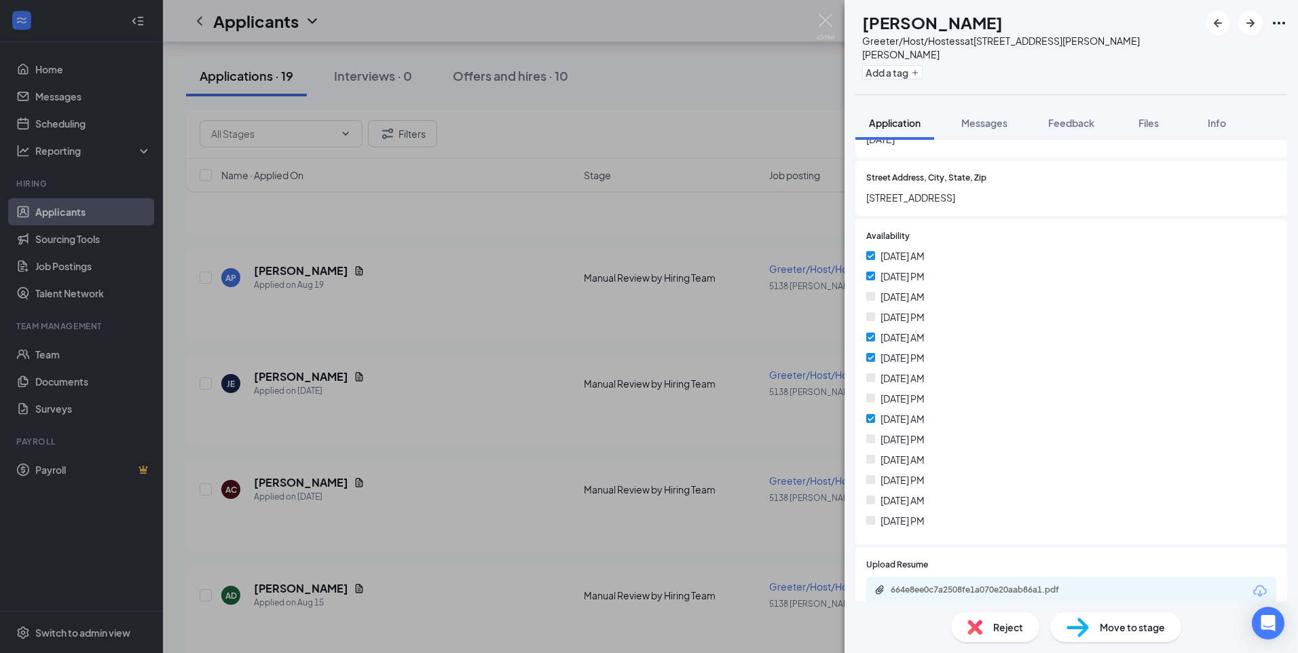
drag, startPoint x: 1195, startPoint y: 407, endPoint x: 1151, endPoint y: 392, distance: 46.6
click at [1195, 407] on div "[DATE] AM [DATE] PM [DATE] AM [DATE] PM [DATE] AM [DATE] PM [DATE] AM [DATE] PM…" at bounding box center [1071, 390] width 410 height 285
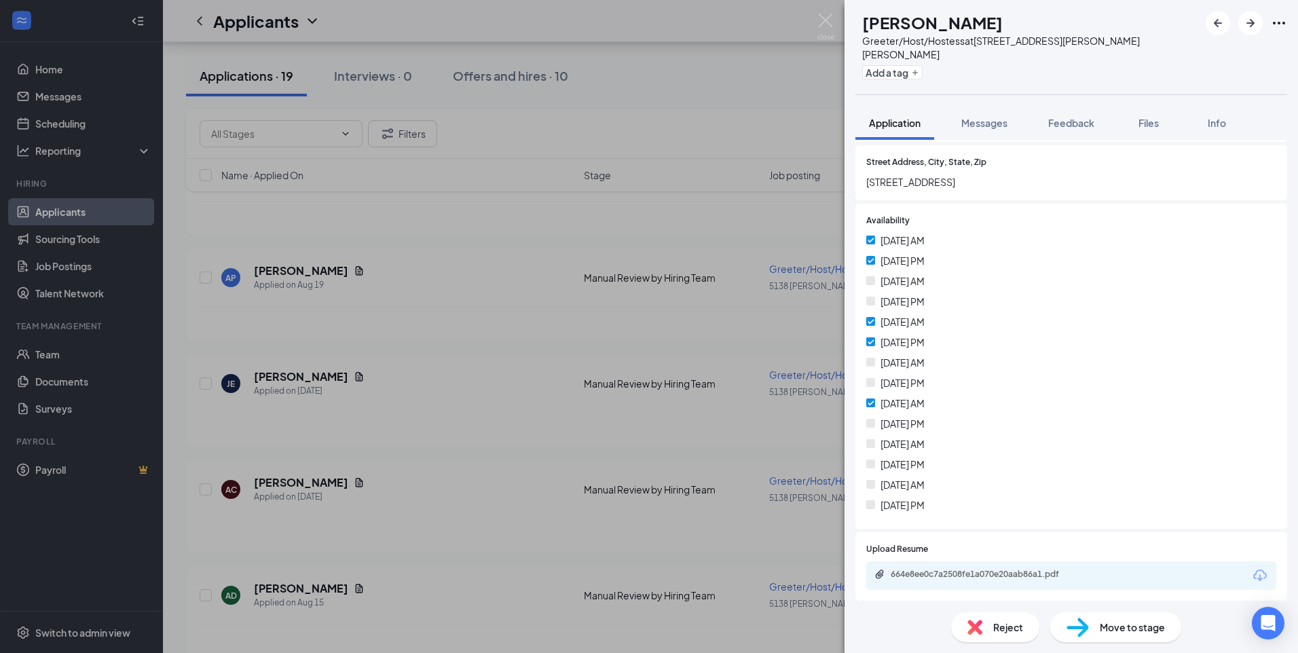
scroll to position [257, 0]
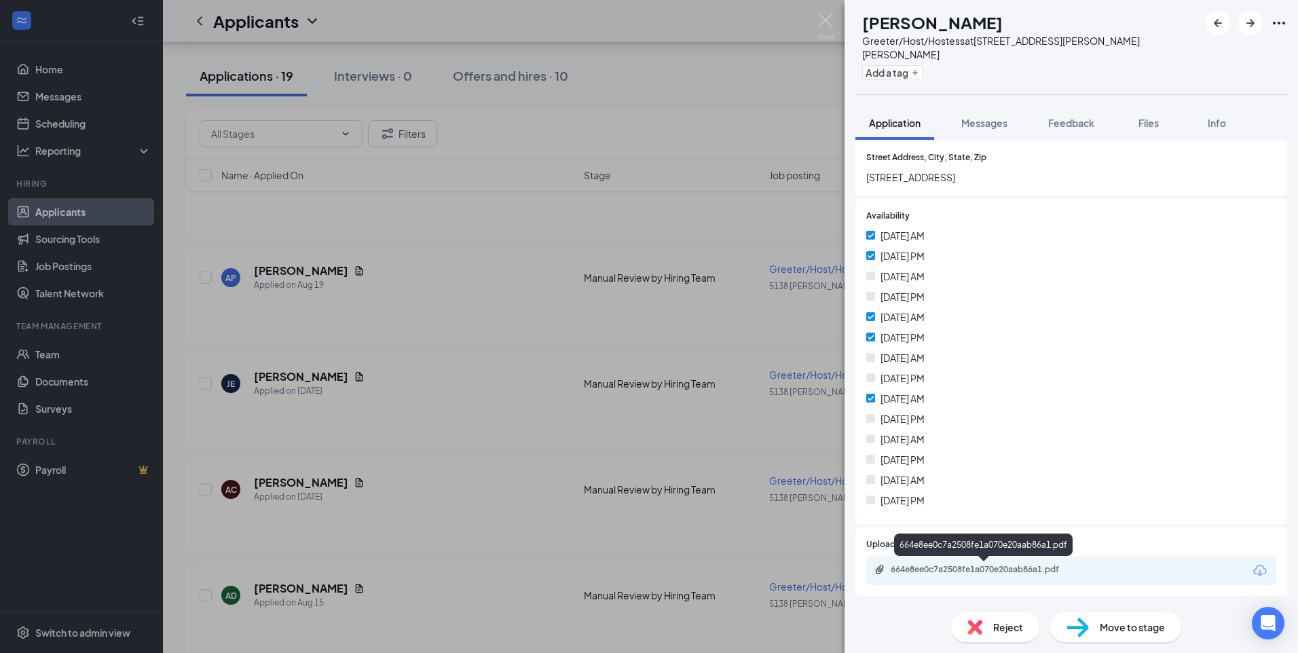
click at [1083, 577] on div "664e8ee0c7a2508fe1a070e20aab86a1.pdf" at bounding box center [984, 570] width 220 height 13
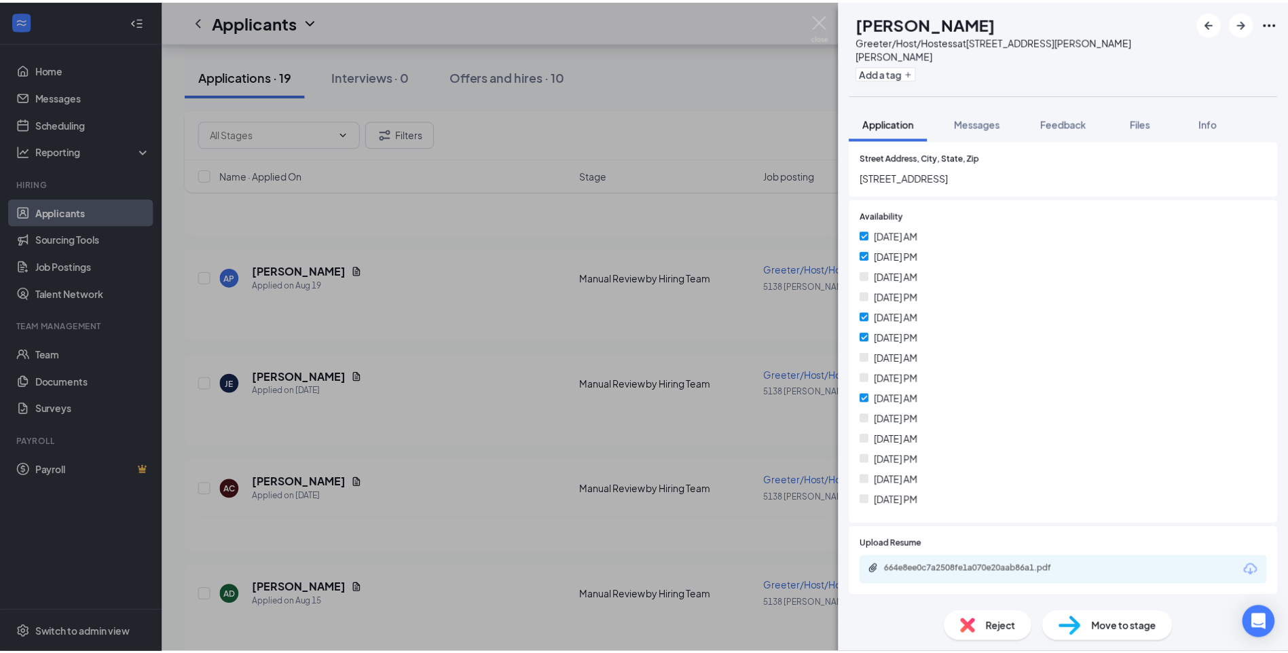
scroll to position [252, 0]
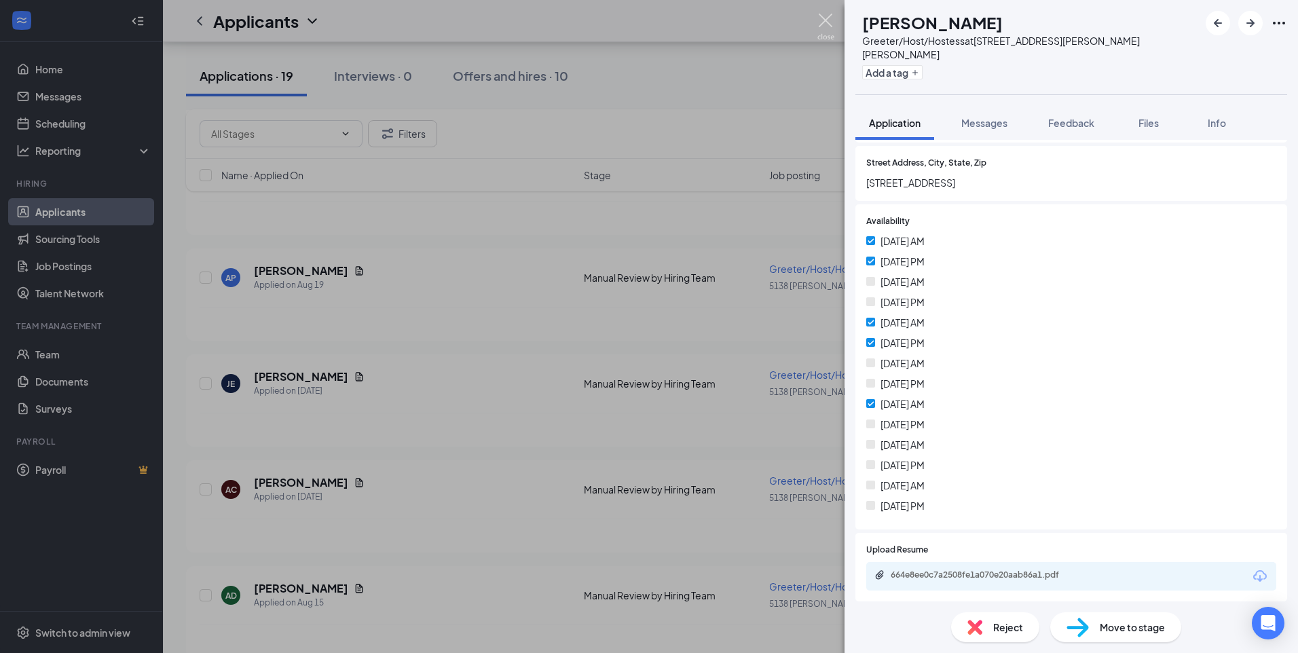
click at [823, 20] on img at bounding box center [825, 27] width 17 height 26
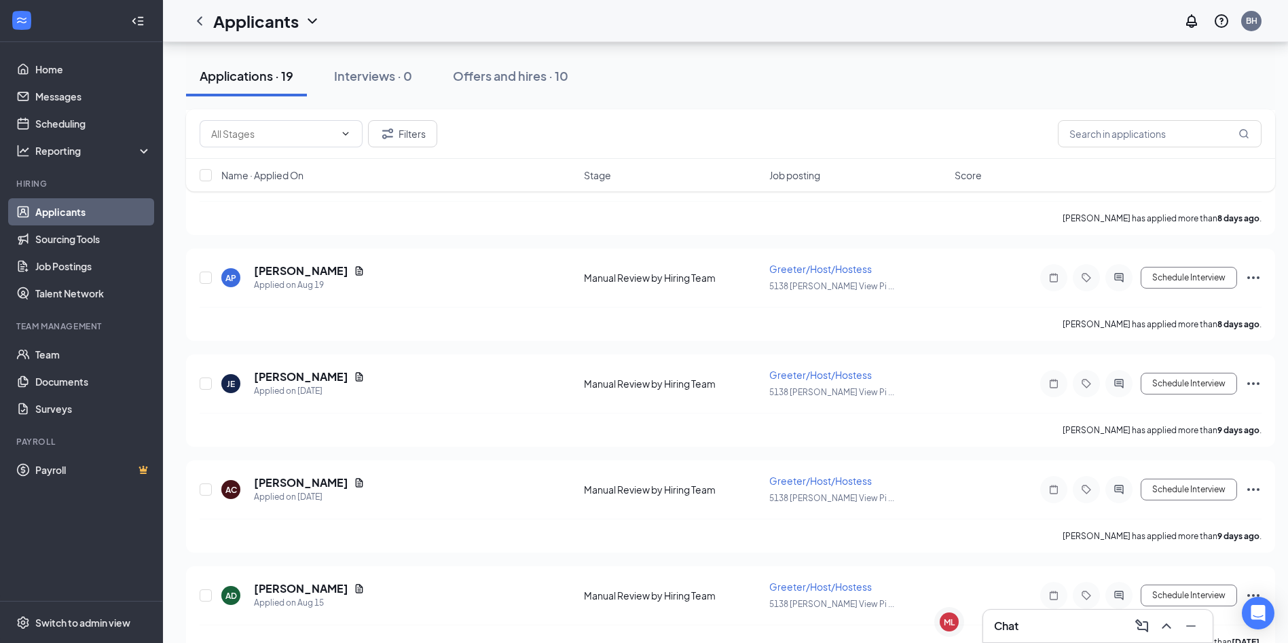
click at [99, 206] on link "Applicants" at bounding box center [93, 211] width 116 height 27
